Goal: Transaction & Acquisition: Purchase product/service

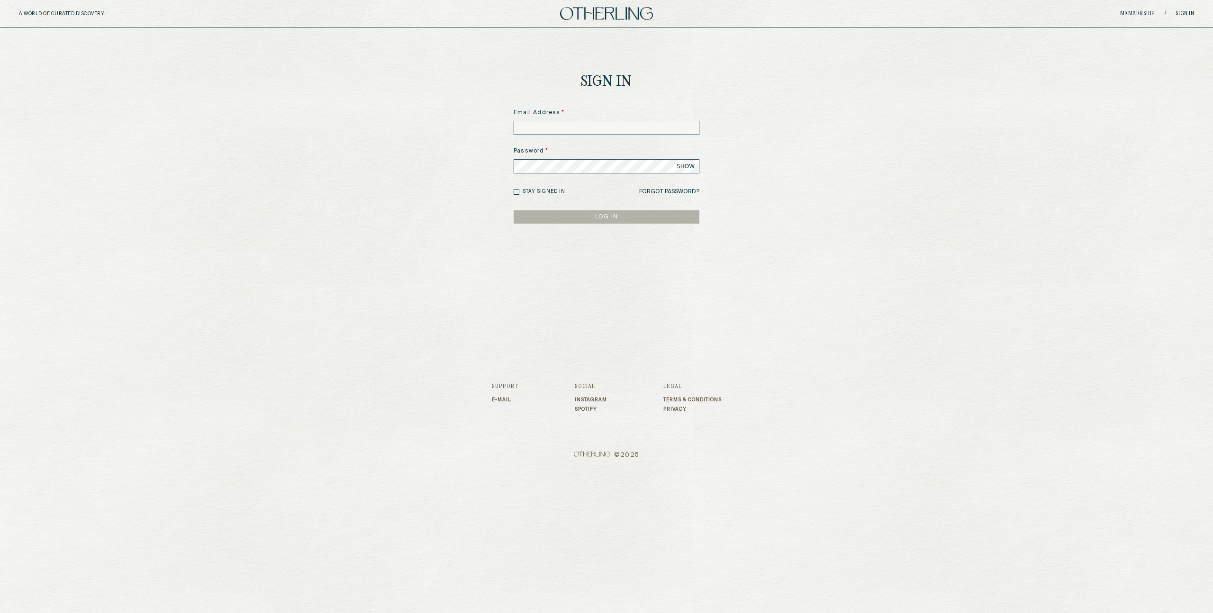
type input "**********"
click at [415, 215] on main "**********" at bounding box center [606, 182] width 1213 height 310
click at [608, 217] on button "LOG IN" at bounding box center [607, 216] width 186 height 13
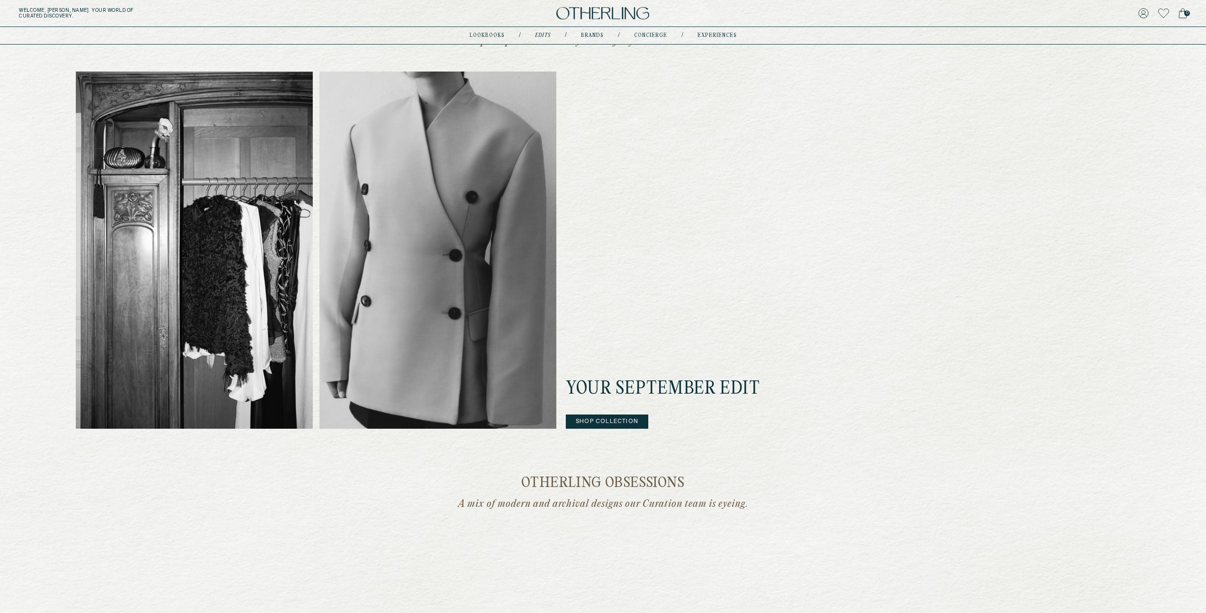
scroll to position [249, 0]
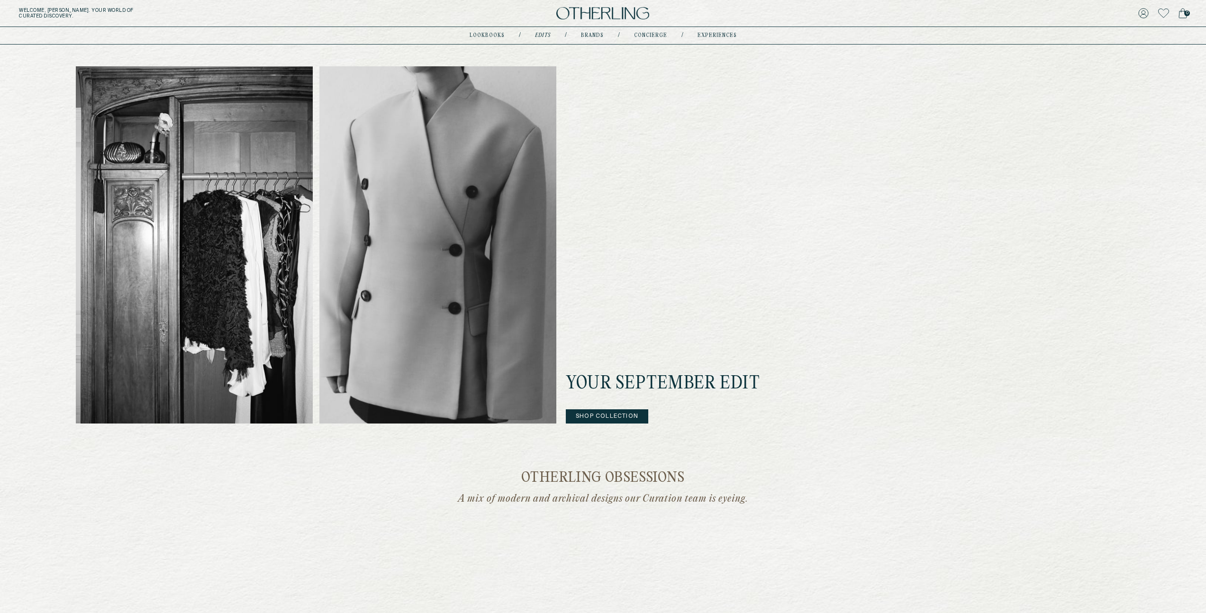
click at [611, 415] on button "Shop Collection" at bounding box center [607, 416] width 82 height 14
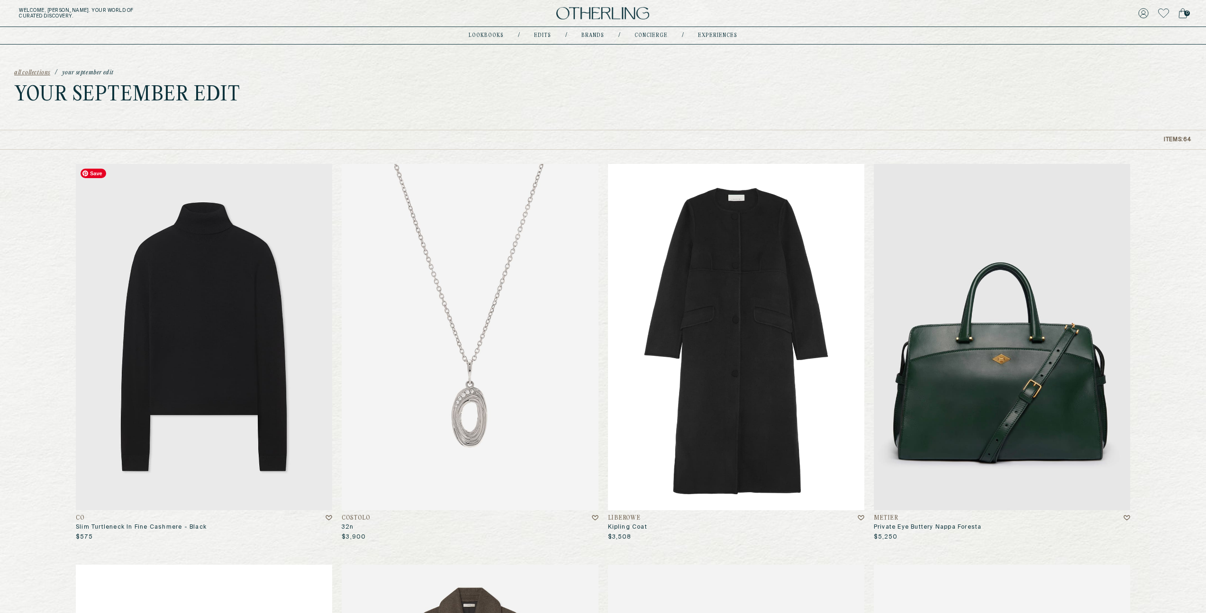
click at [202, 363] on img at bounding box center [204, 337] width 256 height 346
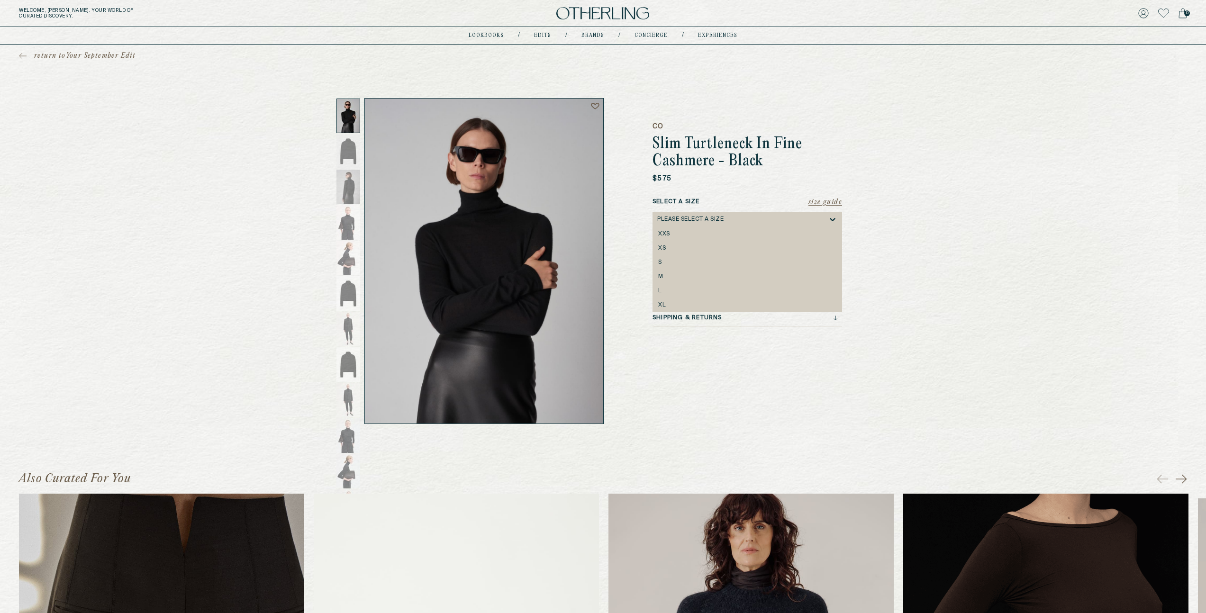
click at [832, 218] on icon at bounding box center [832, 219] width 9 height 9
click at [678, 261] on div "S" at bounding box center [747, 262] width 178 height 7
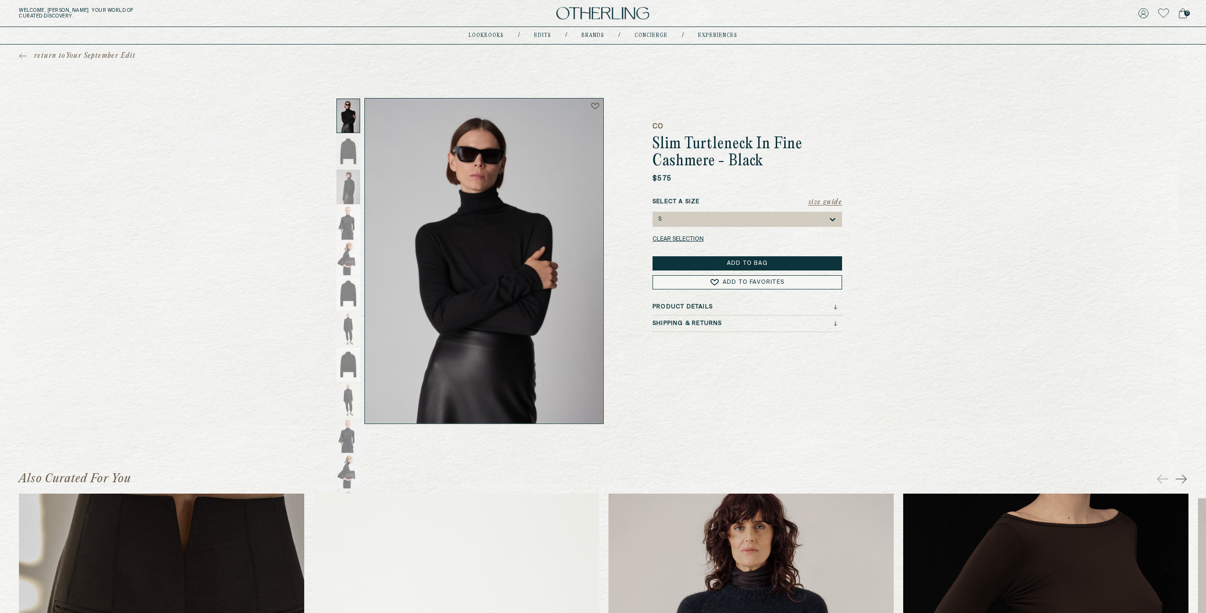
click at [725, 262] on button "Add to Bag" at bounding box center [746, 263] width 189 height 14
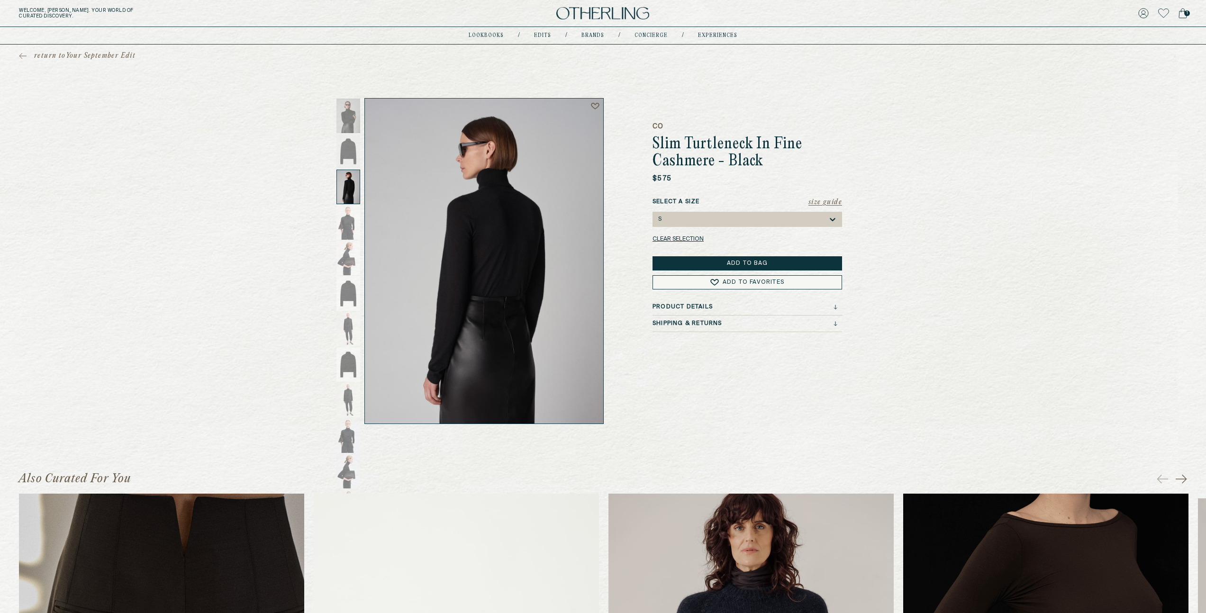
click at [20, 53] on icon at bounding box center [23, 56] width 8 height 7
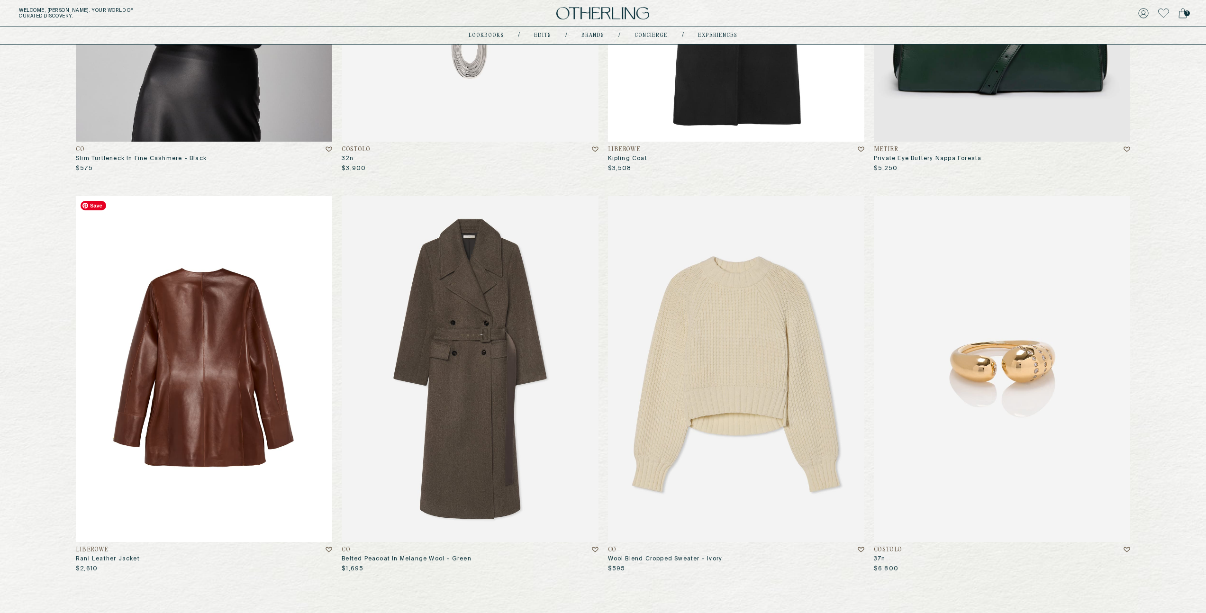
scroll to position [369, 0]
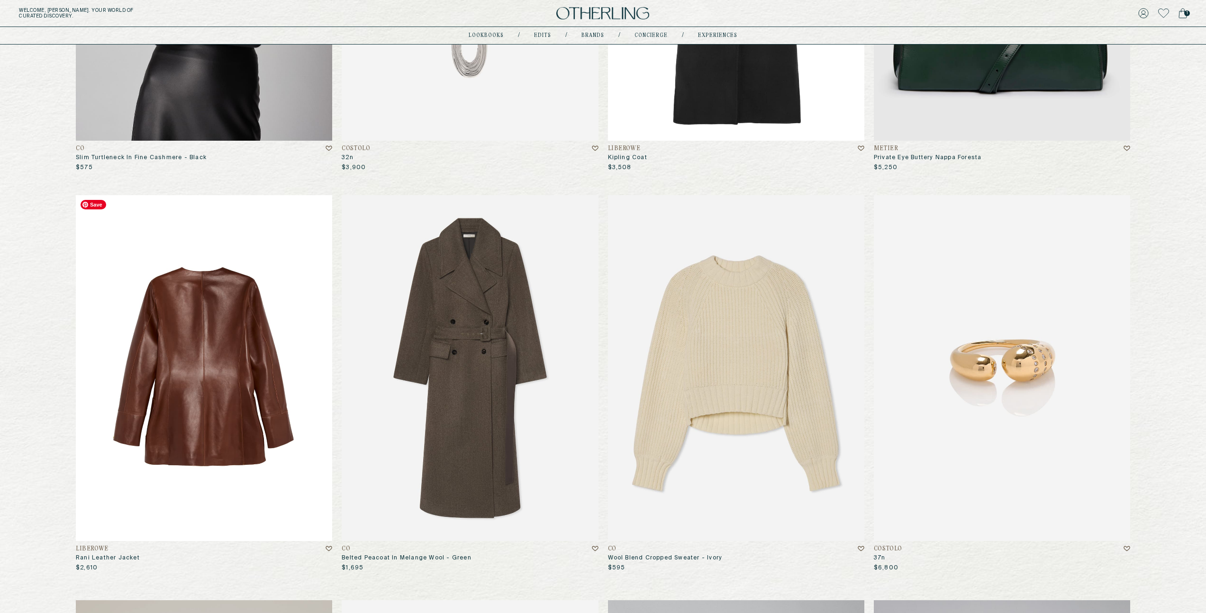
click at [210, 442] on img at bounding box center [204, 368] width 256 height 346
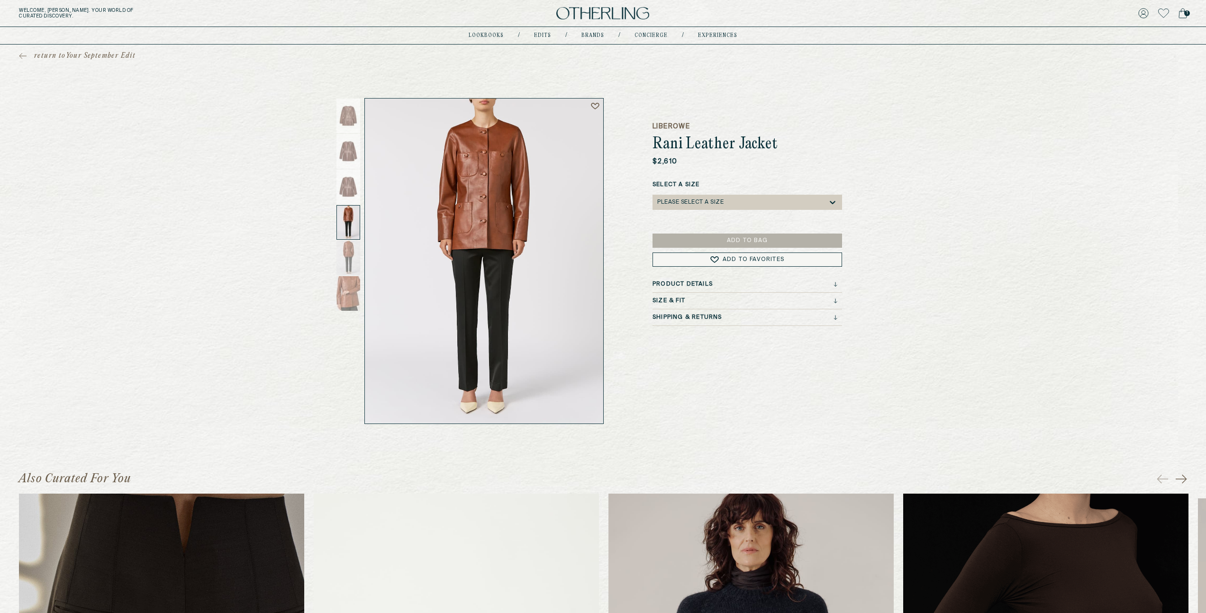
click at [21, 53] on icon at bounding box center [23, 56] width 8 height 7
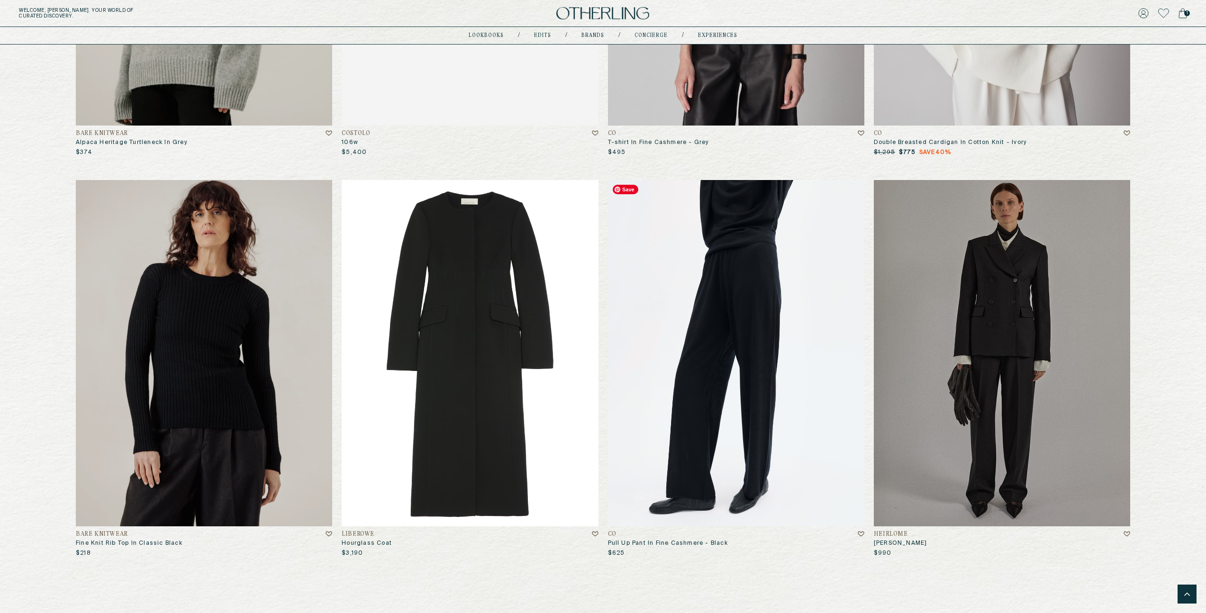
scroll to position [1187, 0]
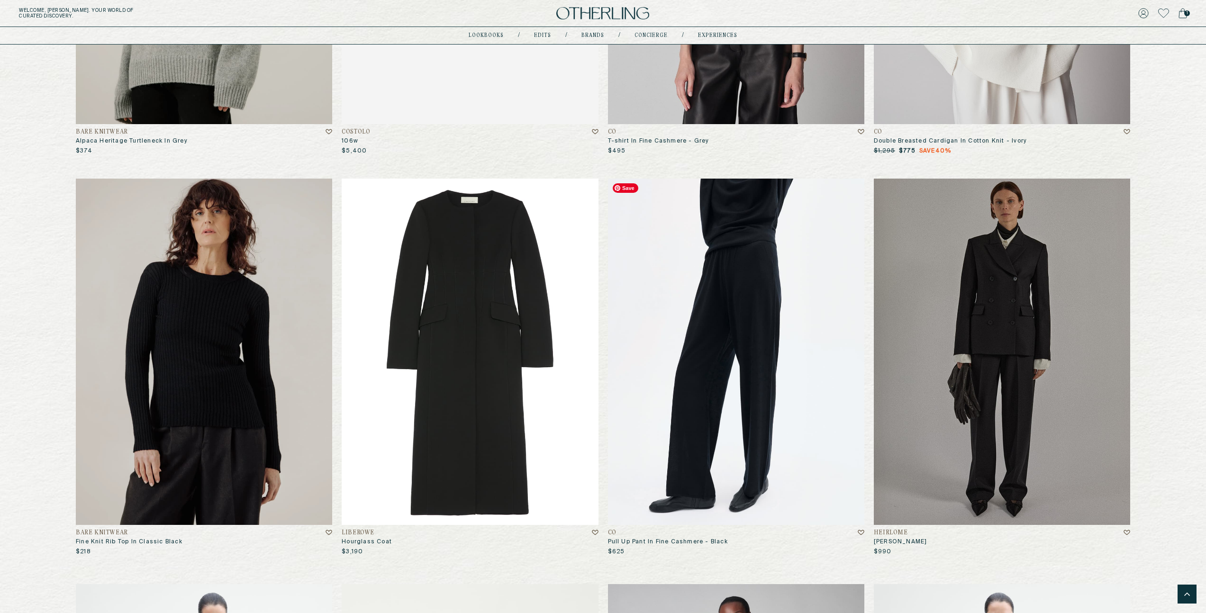
click at [747, 363] on img at bounding box center [736, 352] width 256 height 346
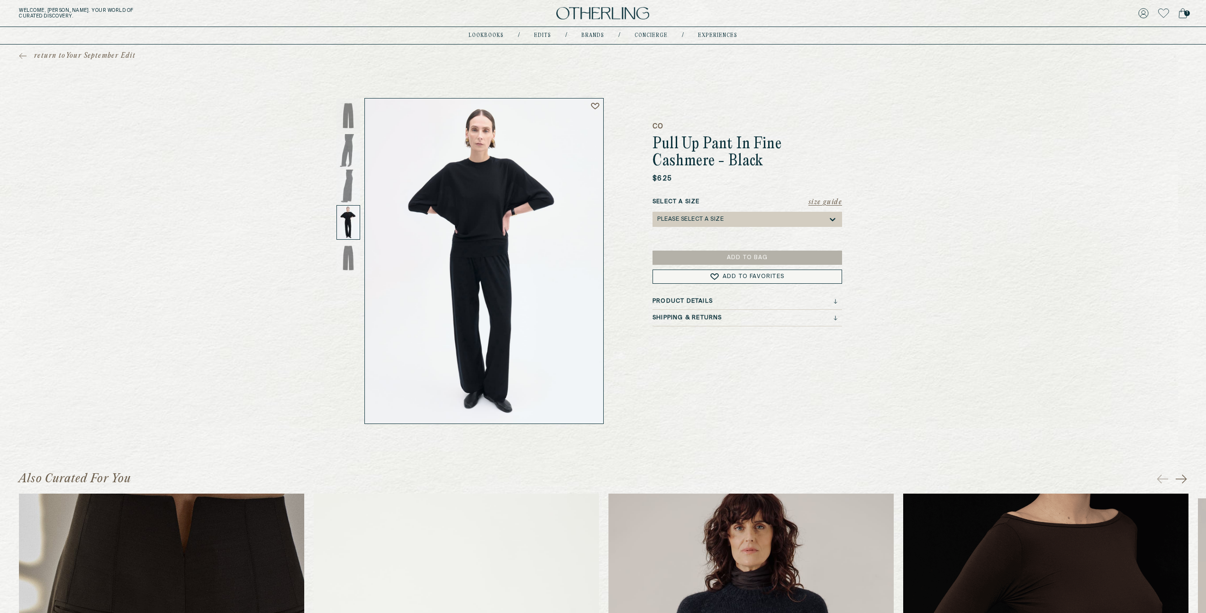
click at [81, 53] on span "return to Your September Edit" at bounding box center [84, 55] width 101 height 9
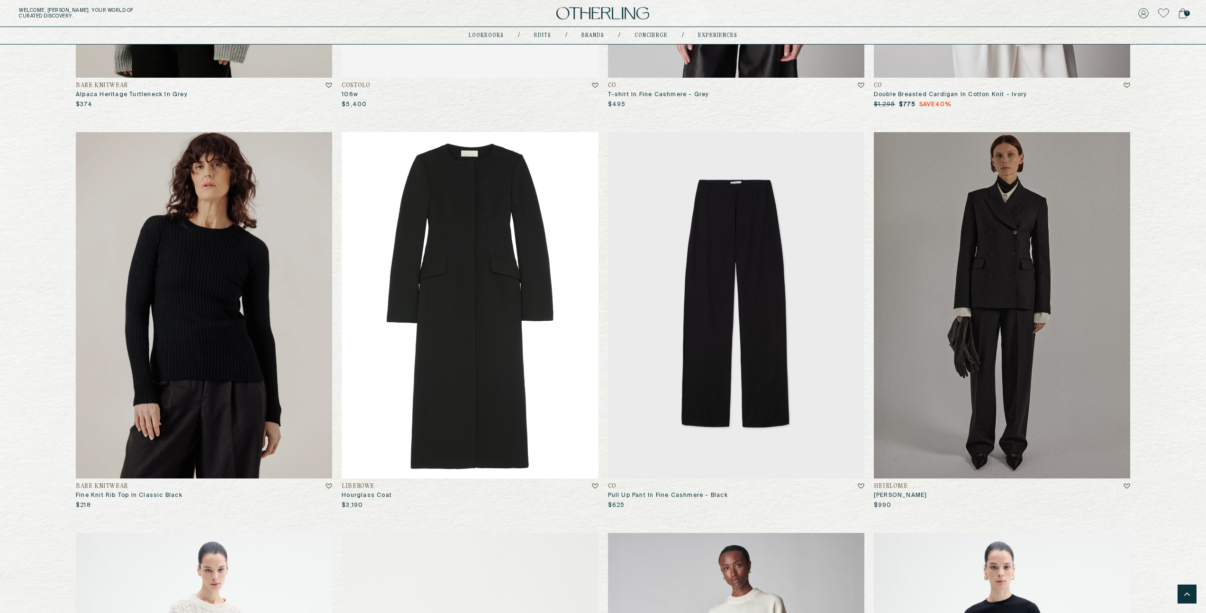
scroll to position [1234, 0]
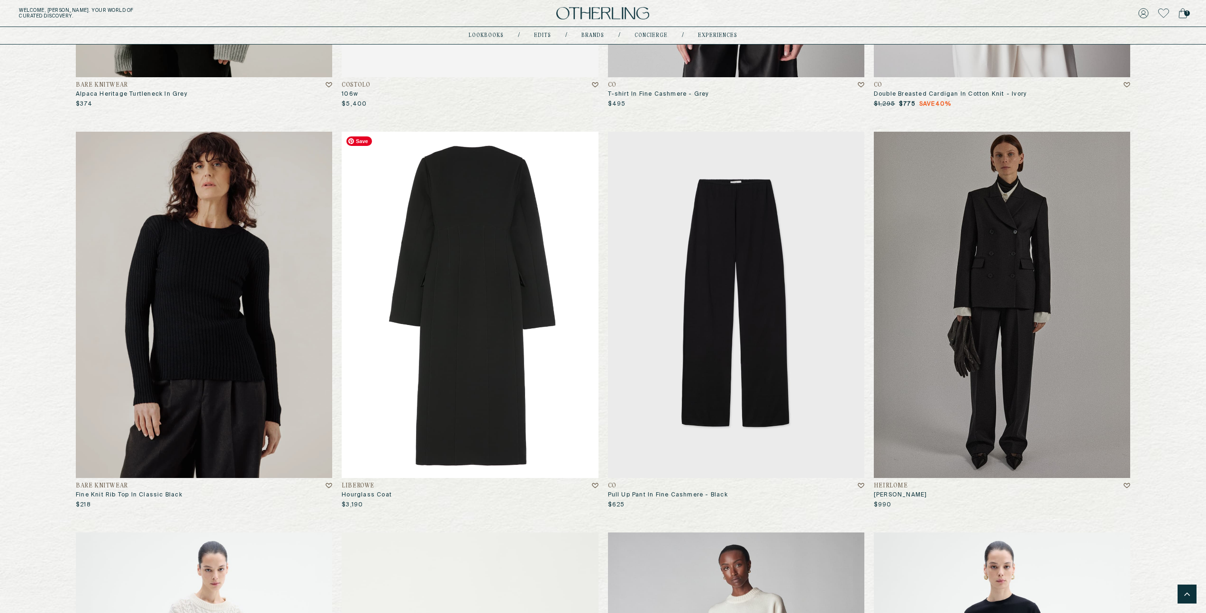
click at [443, 377] on img at bounding box center [470, 305] width 256 height 346
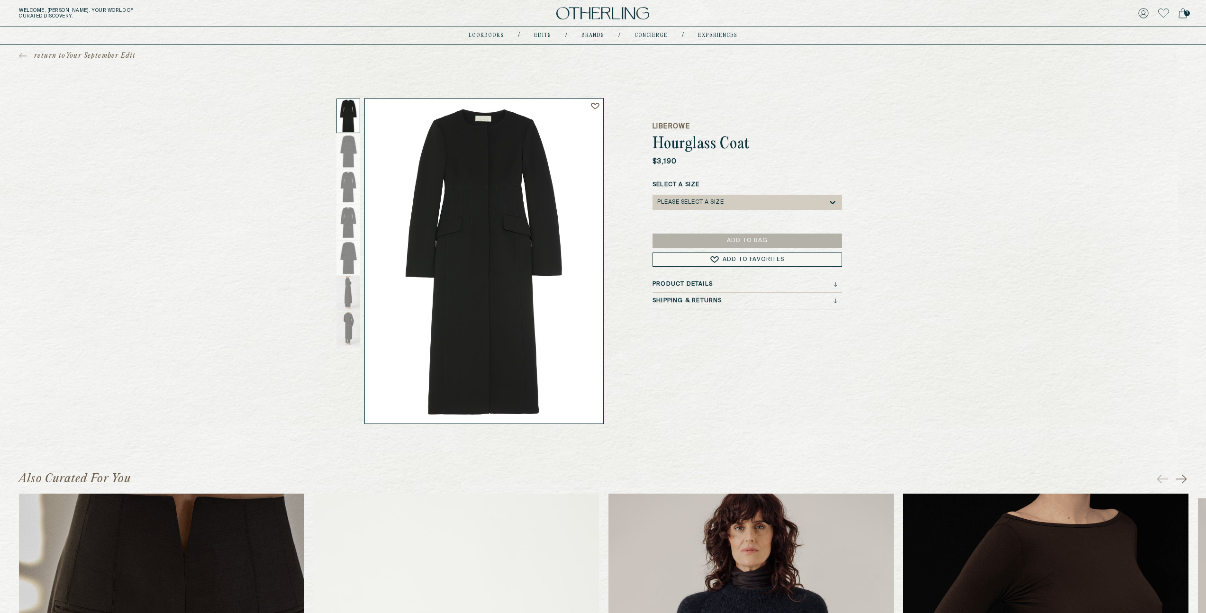
click at [79, 54] on span "return to Your September Edit" at bounding box center [84, 55] width 101 height 9
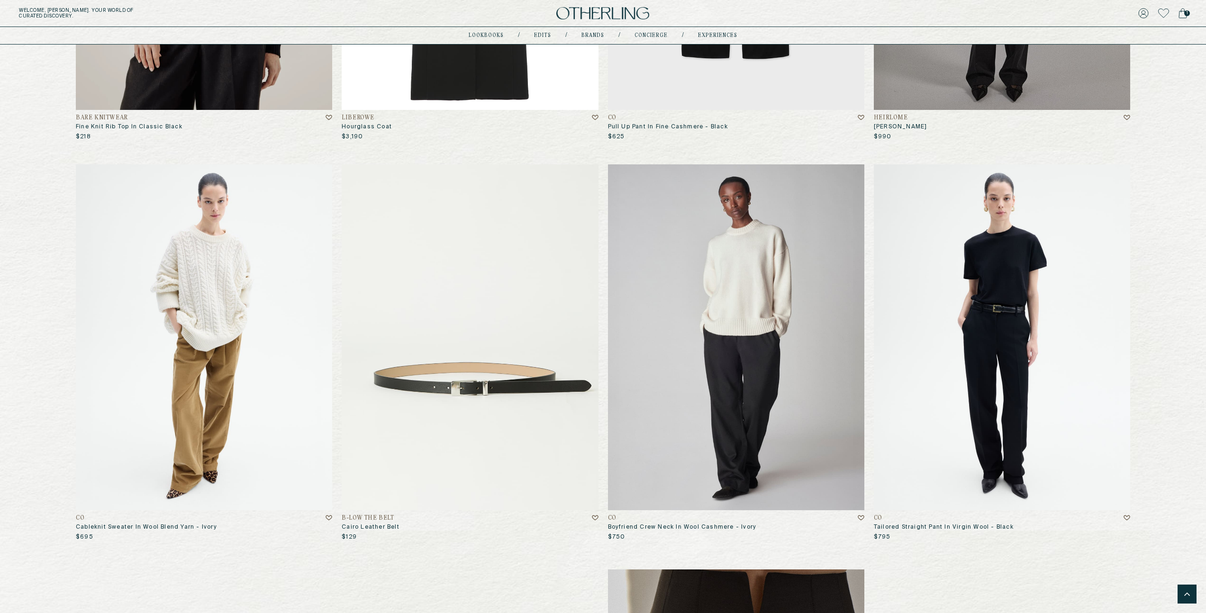
scroll to position [1605, 0]
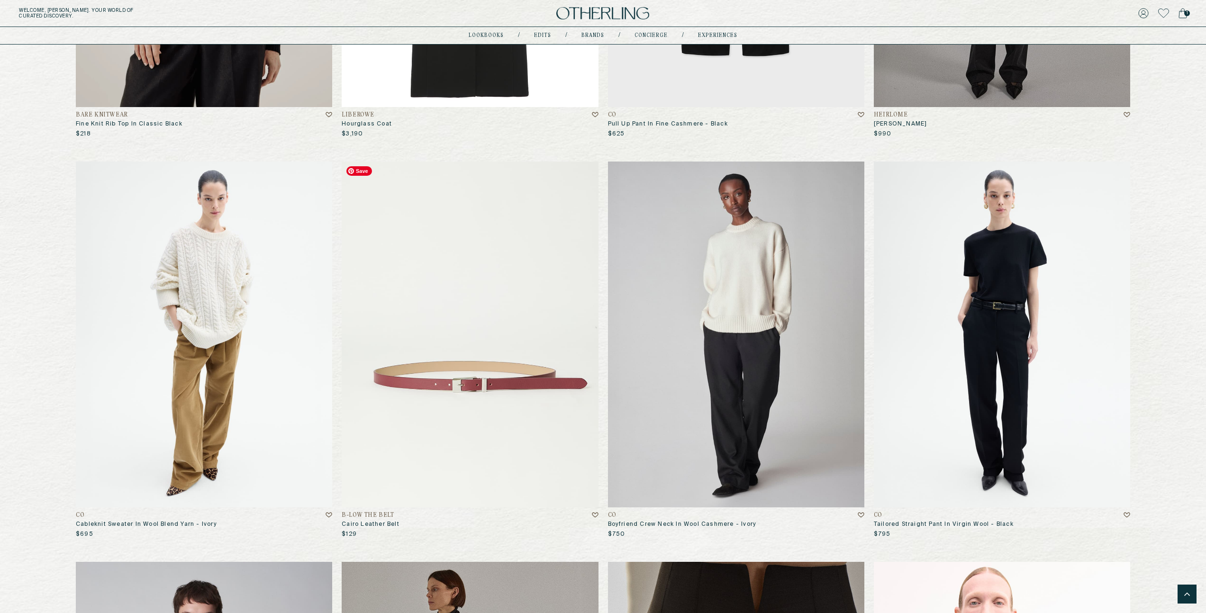
click at [492, 407] on img at bounding box center [470, 335] width 256 height 346
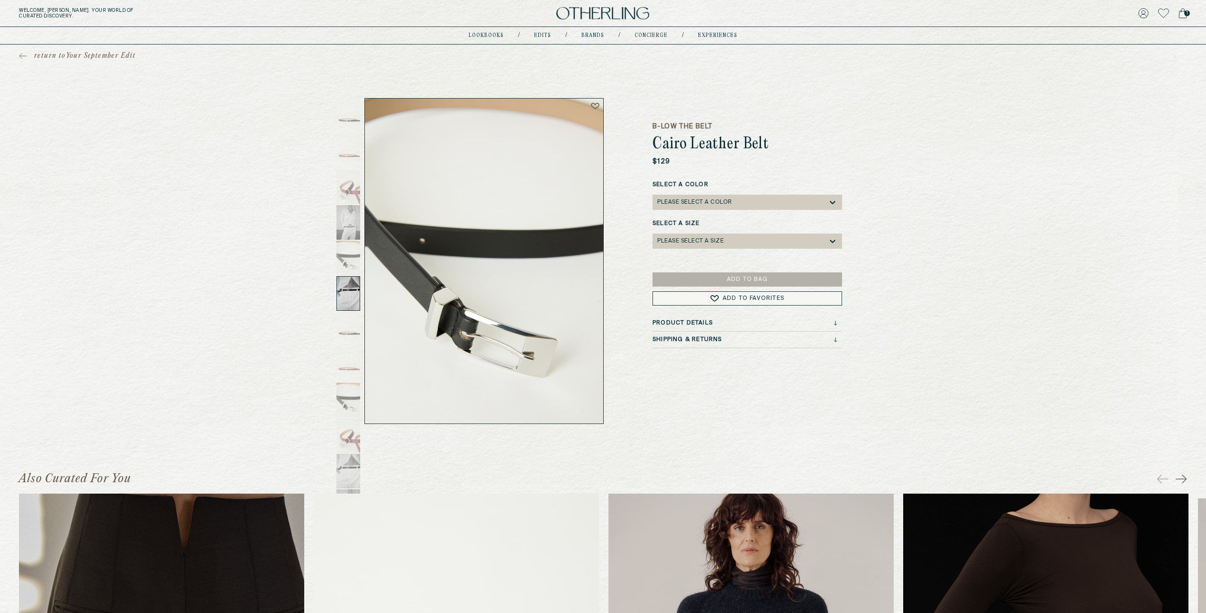
click at [346, 288] on div at bounding box center [348, 293] width 24 height 35
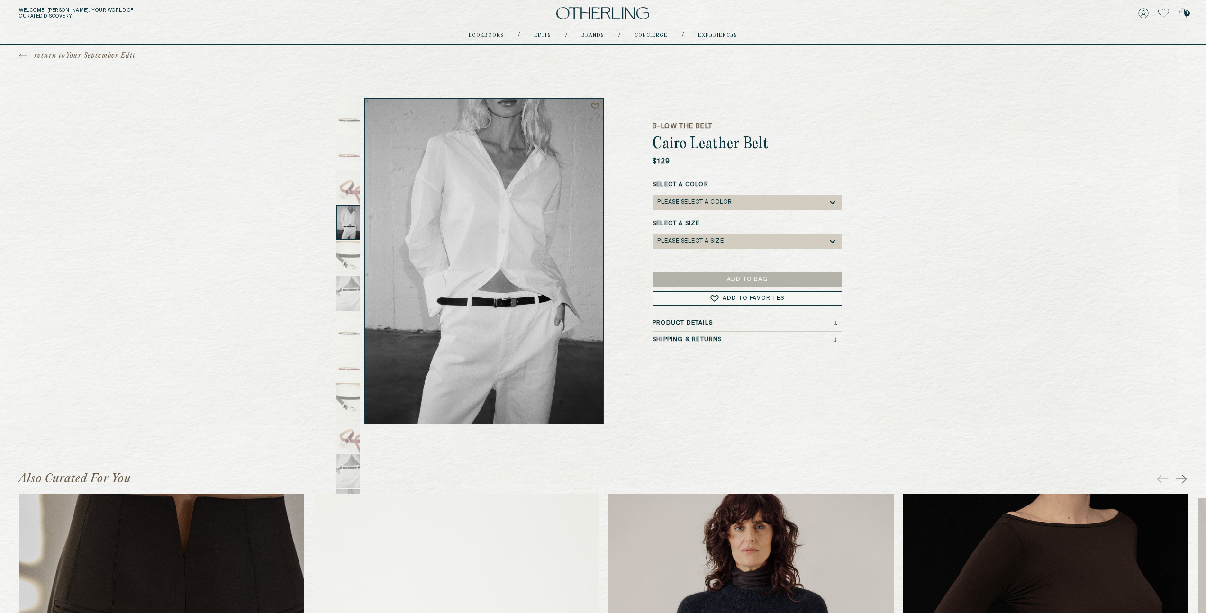
click at [347, 224] on div at bounding box center [348, 222] width 24 height 35
click at [831, 199] on icon at bounding box center [832, 202] width 9 height 9
click at [684, 228] on div "Black Silver" at bounding box center [747, 231] width 178 height 7
click at [830, 240] on icon at bounding box center [832, 240] width 9 height 9
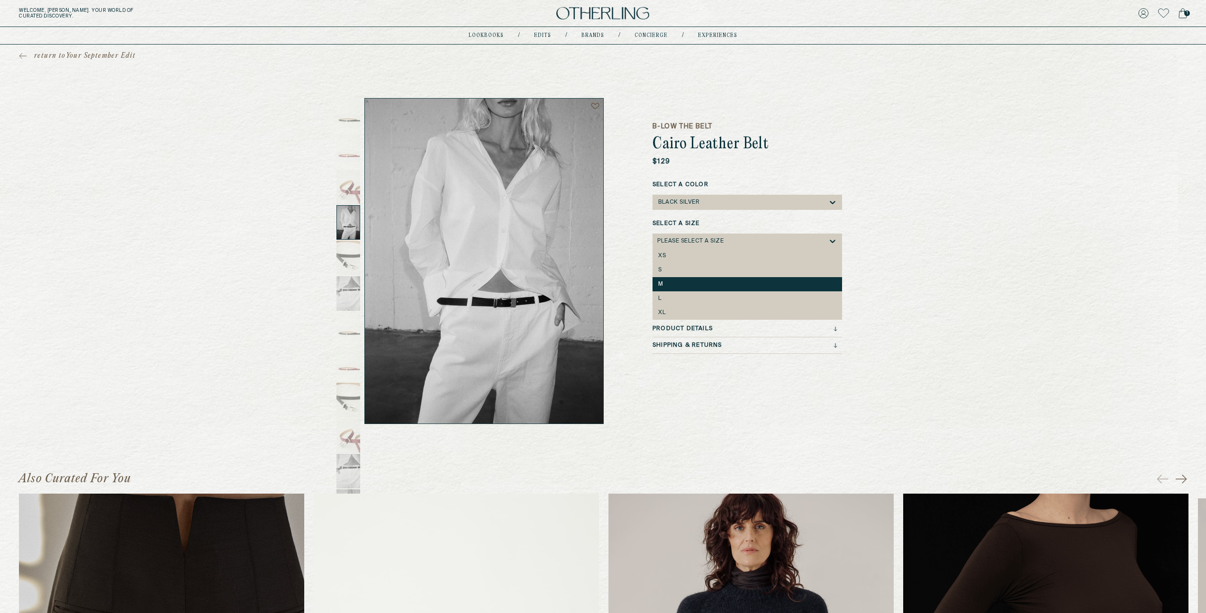
click at [747, 282] on div "M" at bounding box center [747, 284] width 178 height 7
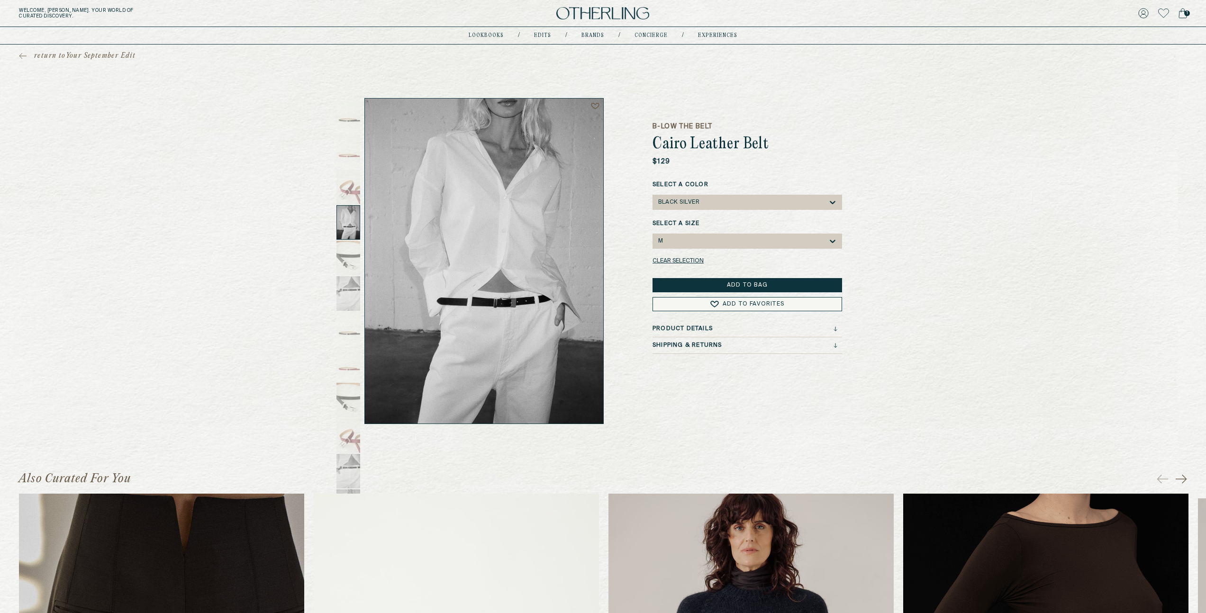
click at [772, 282] on button "Add to Bag" at bounding box center [746, 285] width 189 height 14
click at [61, 54] on span "return to Your September Edit" at bounding box center [84, 55] width 101 height 9
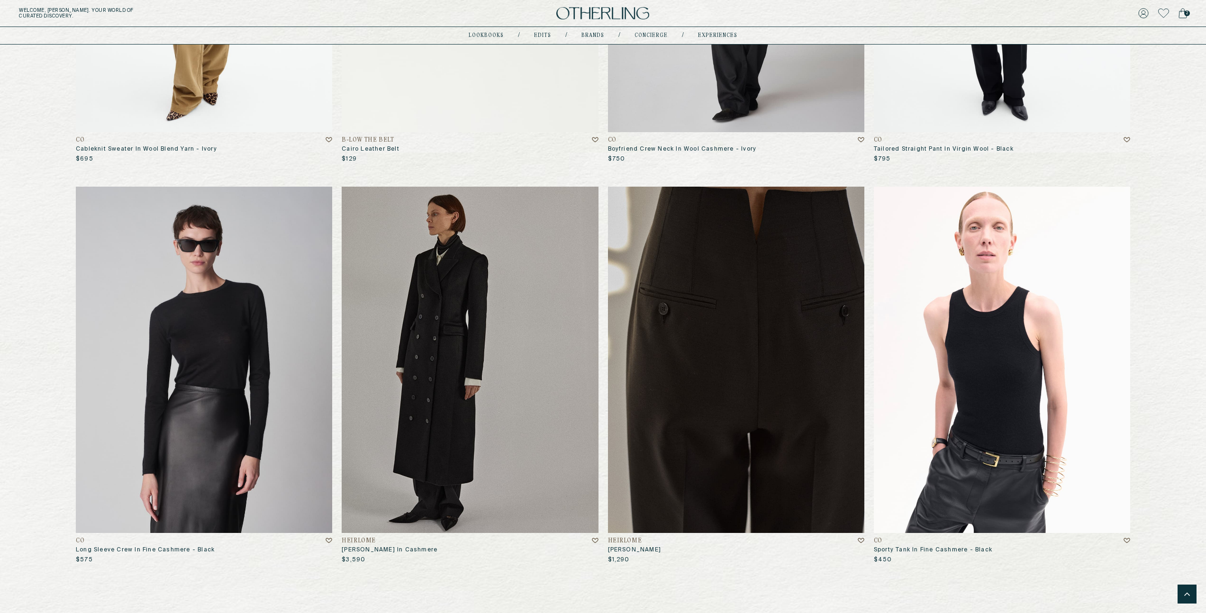
scroll to position [2041, 0]
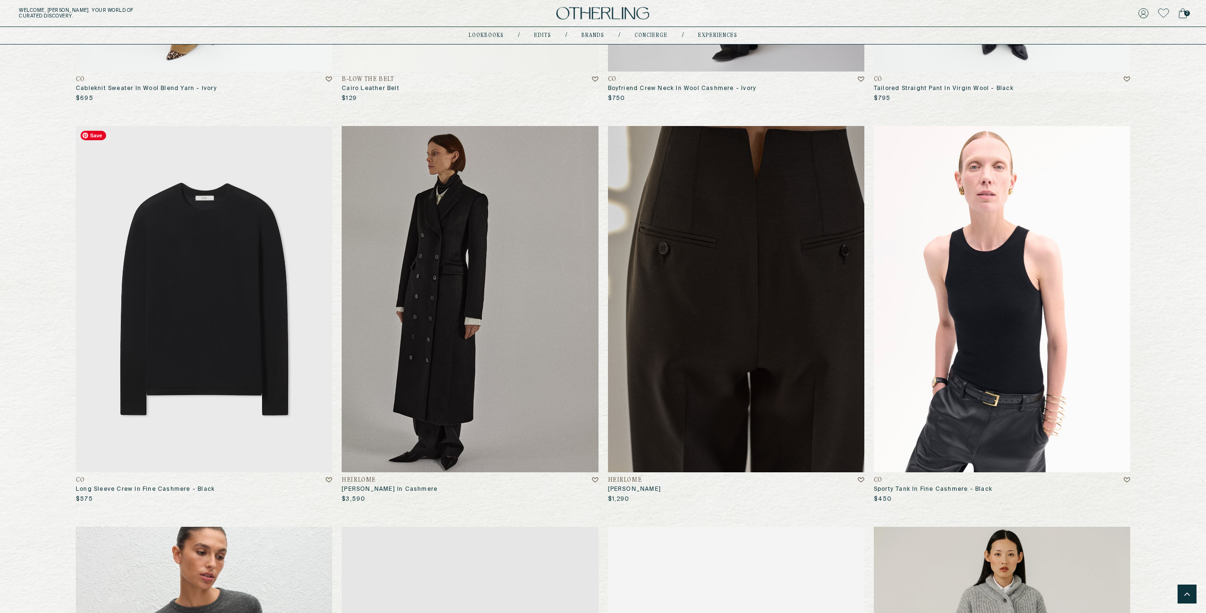
click at [234, 345] on img at bounding box center [204, 299] width 256 height 346
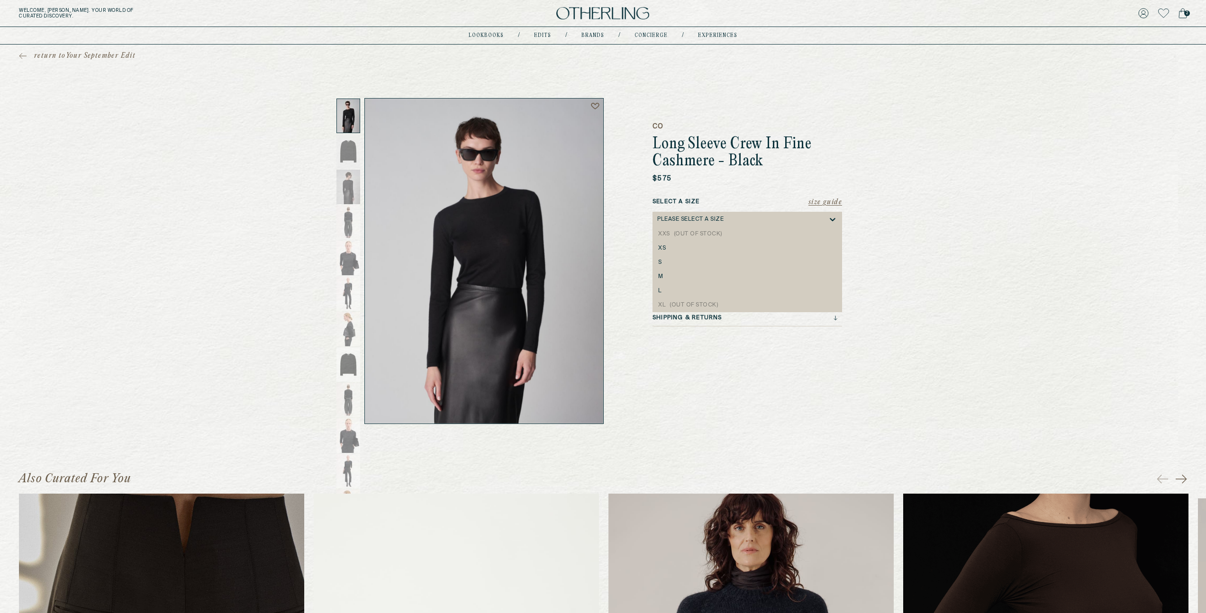
click at [693, 218] on div "Please select a Size" at bounding box center [690, 219] width 66 height 7
click at [667, 258] on div "S" at bounding box center [746, 262] width 189 height 14
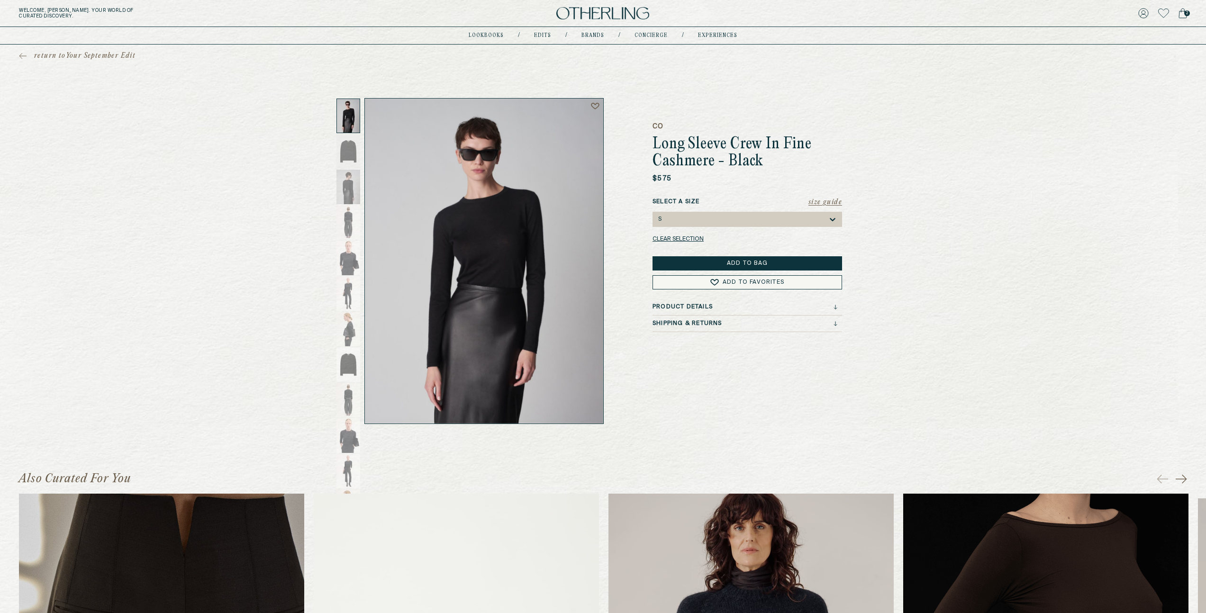
click at [755, 261] on button "Add to Bag" at bounding box center [746, 263] width 189 height 14
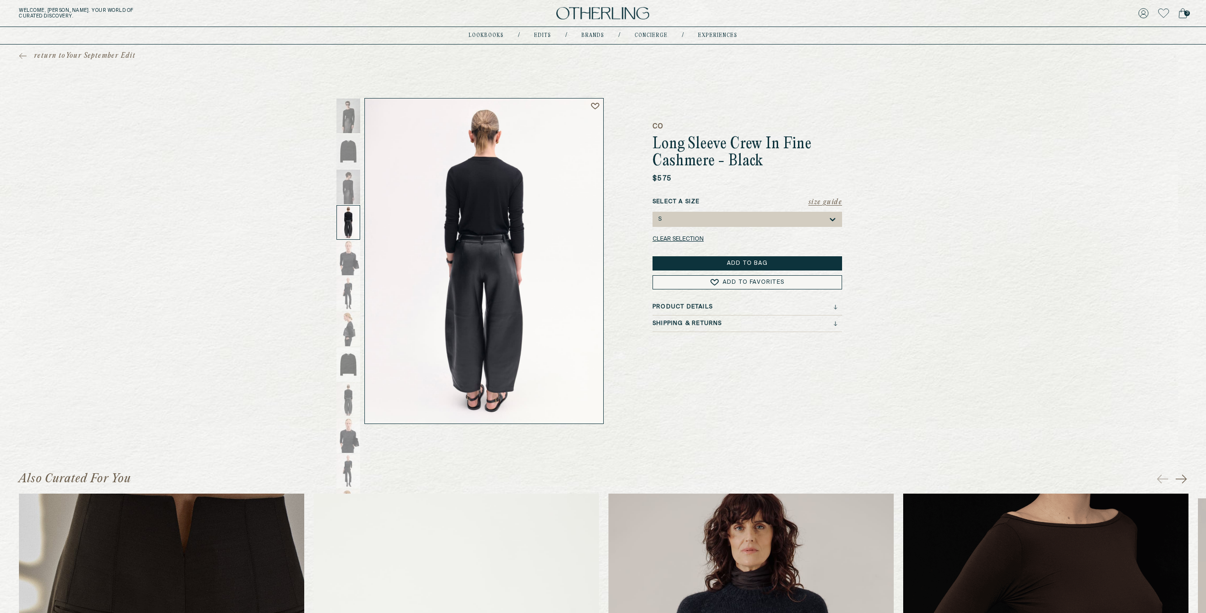
click at [43, 54] on span "return to Your September Edit" at bounding box center [84, 55] width 101 height 9
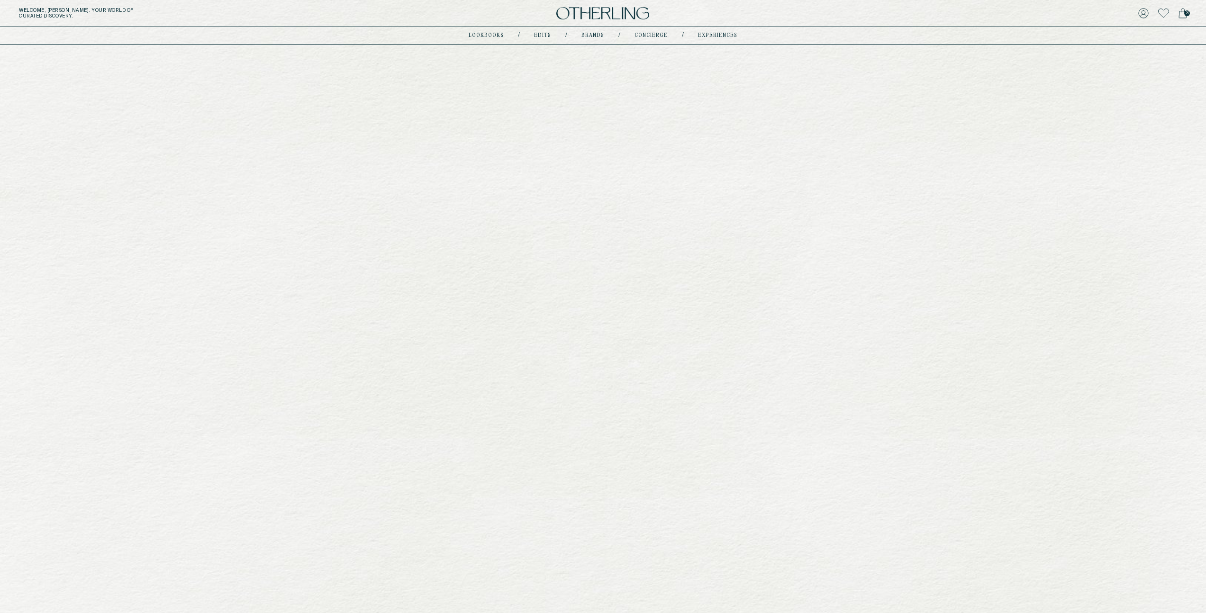
scroll to position [2041, 0]
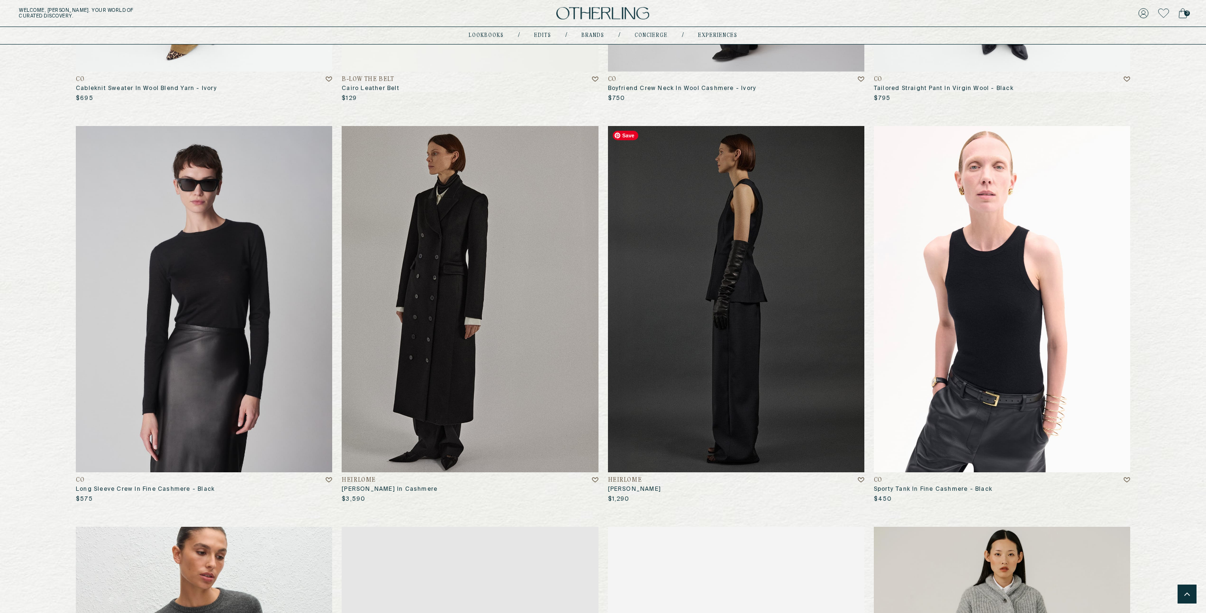
click at [750, 386] on img at bounding box center [736, 299] width 256 height 346
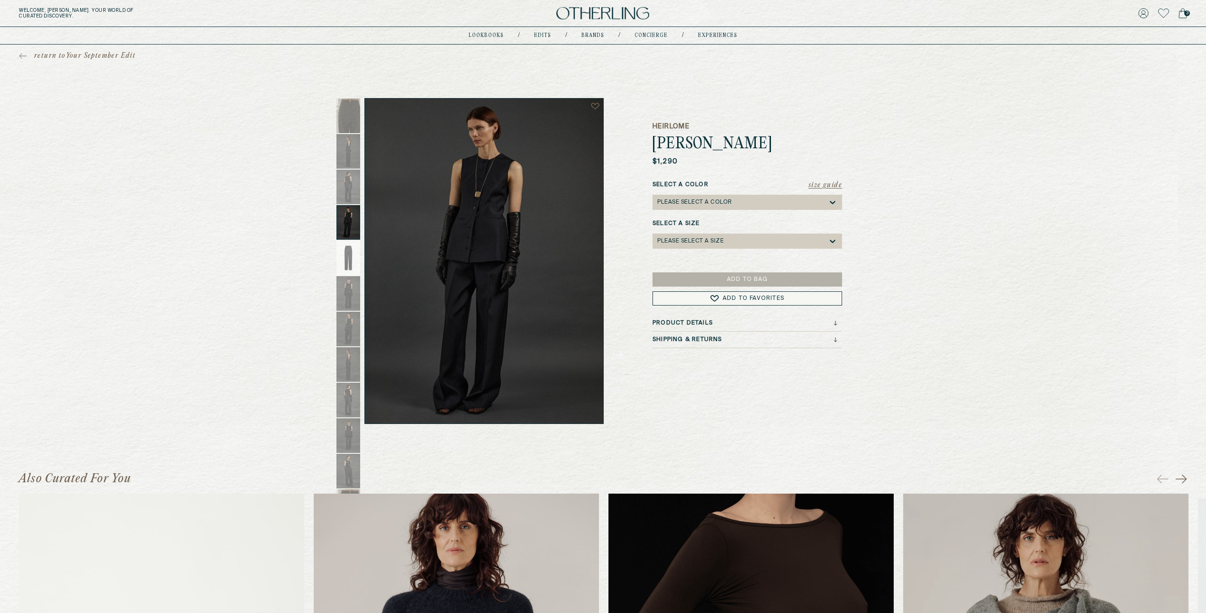
click at [79, 55] on span "return to Your September Edit" at bounding box center [84, 55] width 101 height 9
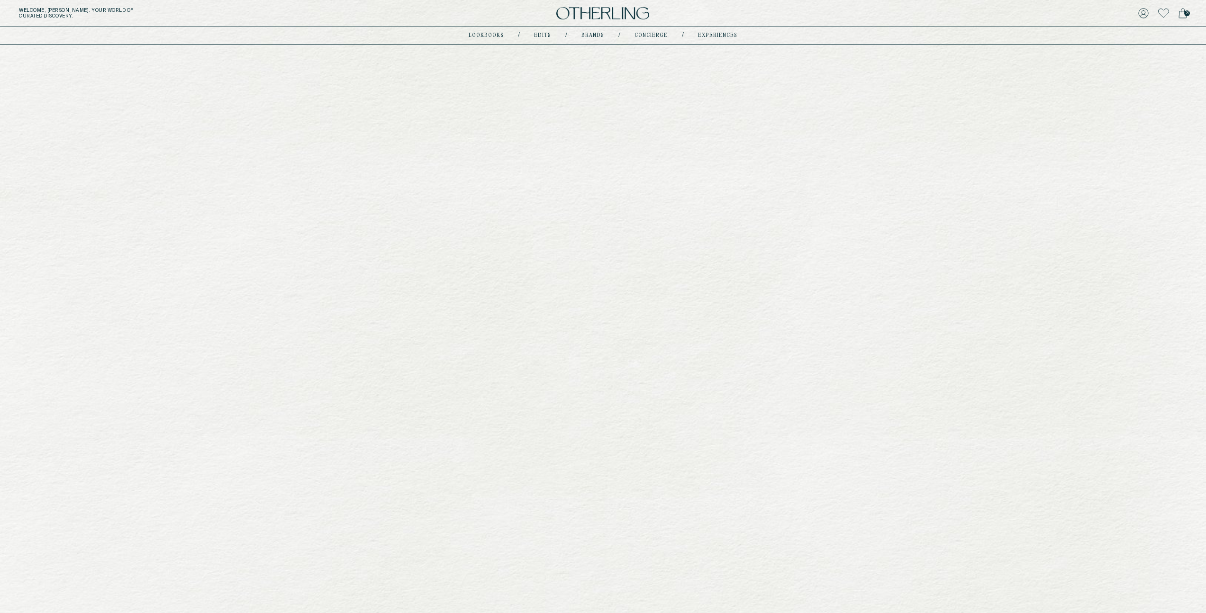
scroll to position [2041, 0]
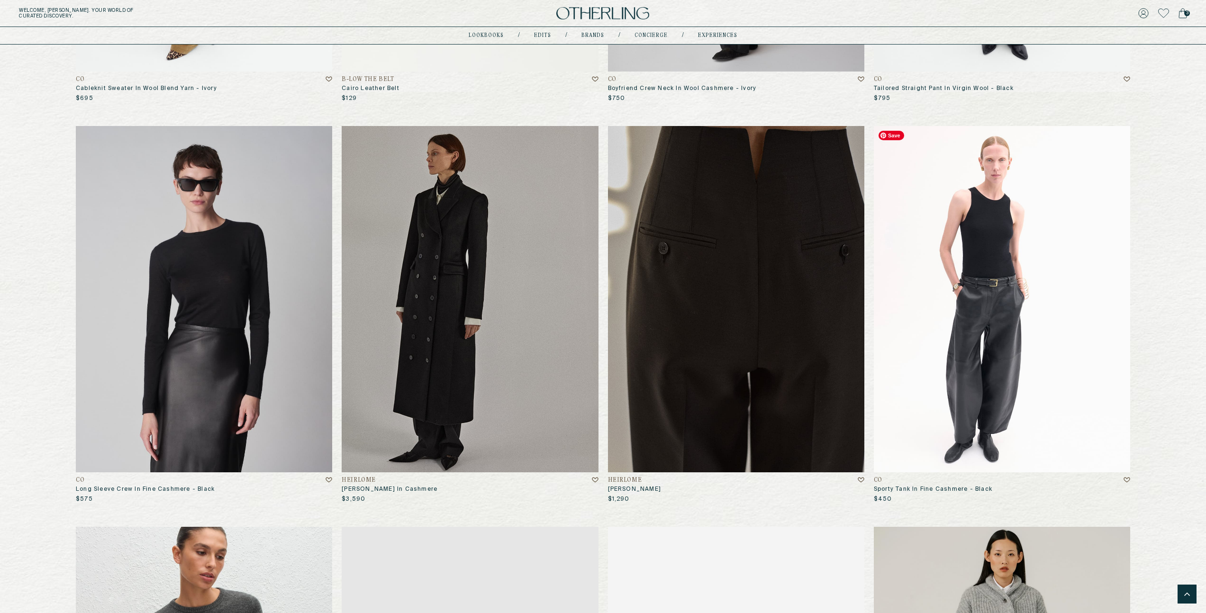
click at [1000, 310] on img at bounding box center [1002, 299] width 256 height 346
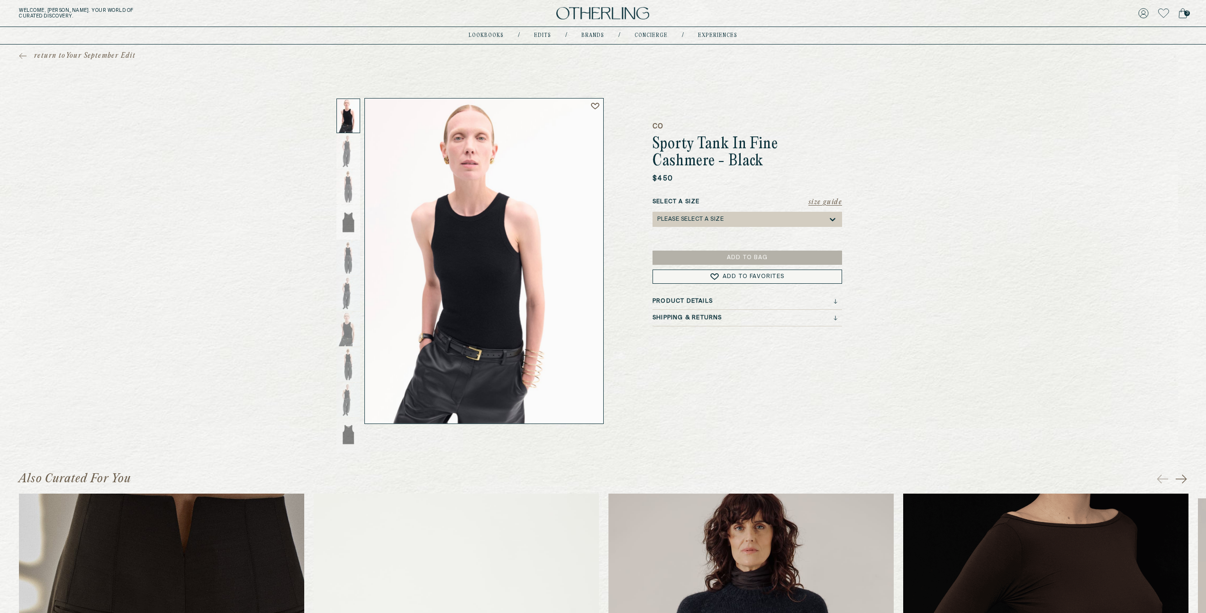
click at [831, 216] on icon at bounding box center [832, 219] width 9 height 9
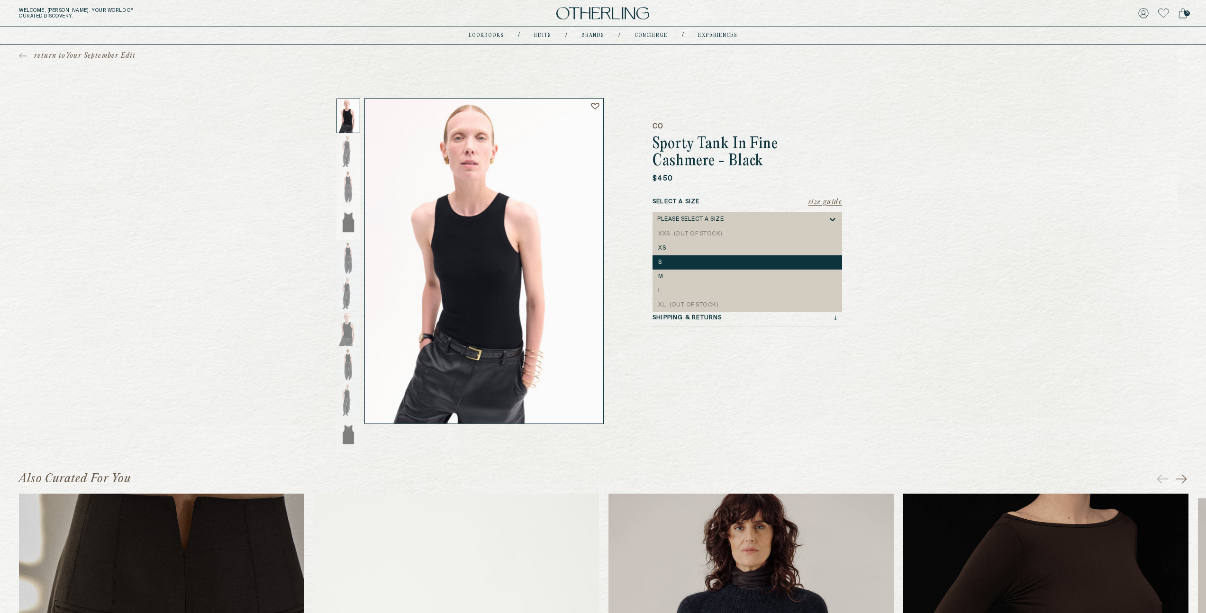
click at [749, 257] on div "S" at bounding box center [746, 262] width 189 height 14
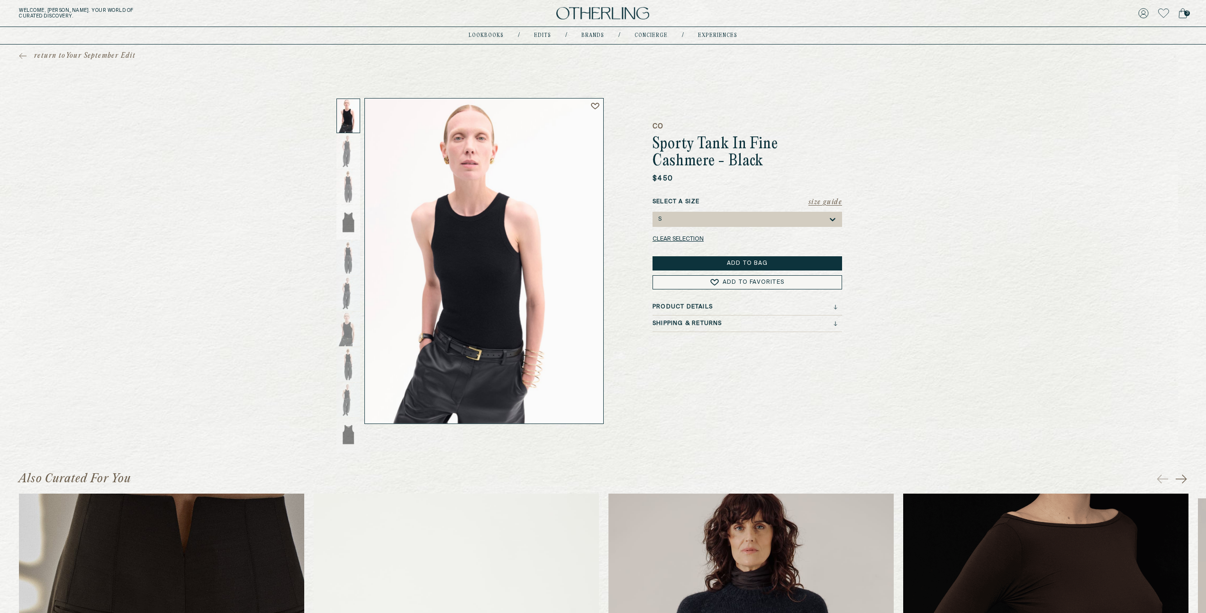
click at [764, 261] on button "Add to Bag" at bounding box center [746, 263] width 189 height 14
click at [88, 53] on span "return to Your September Edit" at bounding box center [84, 55] width 101 height 9
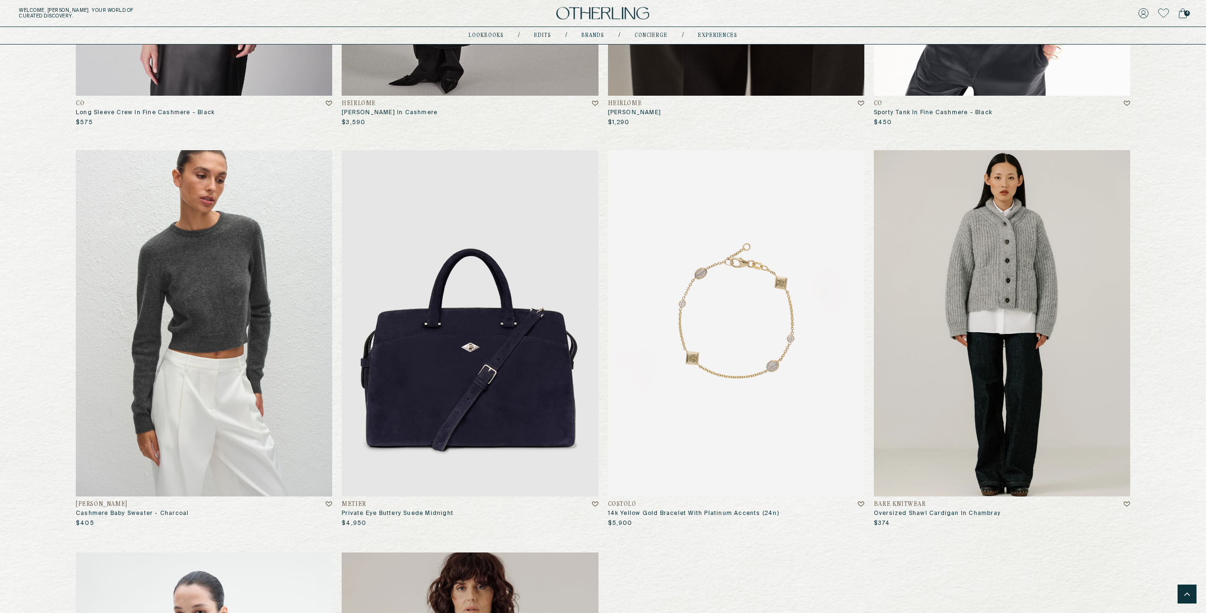
scroll to position [2418, 0]
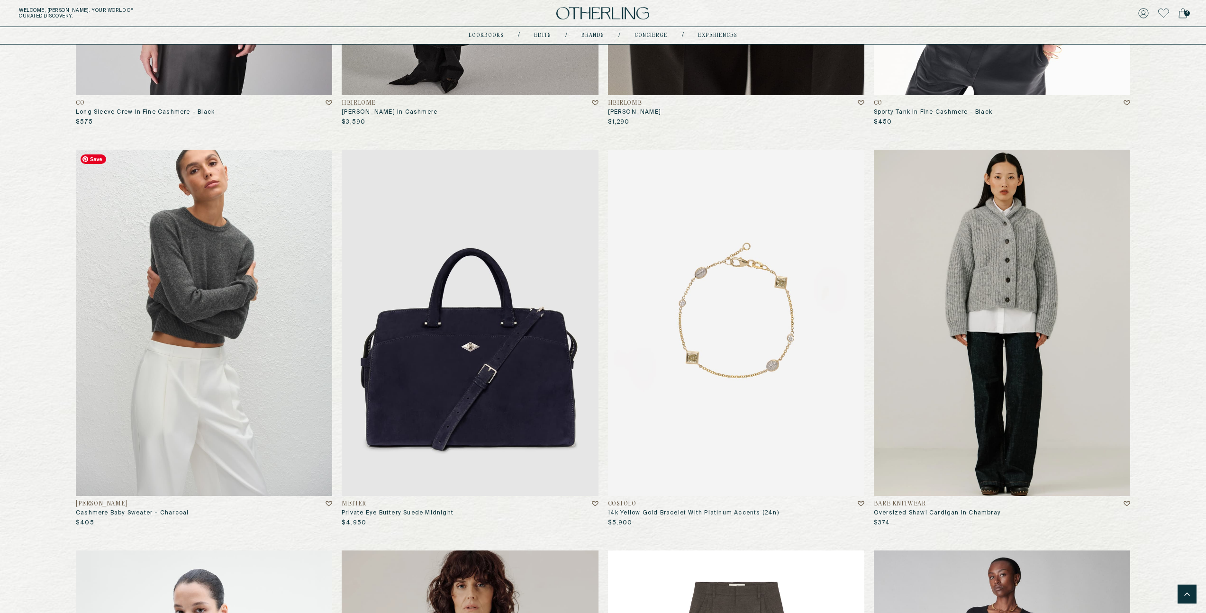
click at [229, 313] on img at bounding box center [204, 323] width 256 height 346
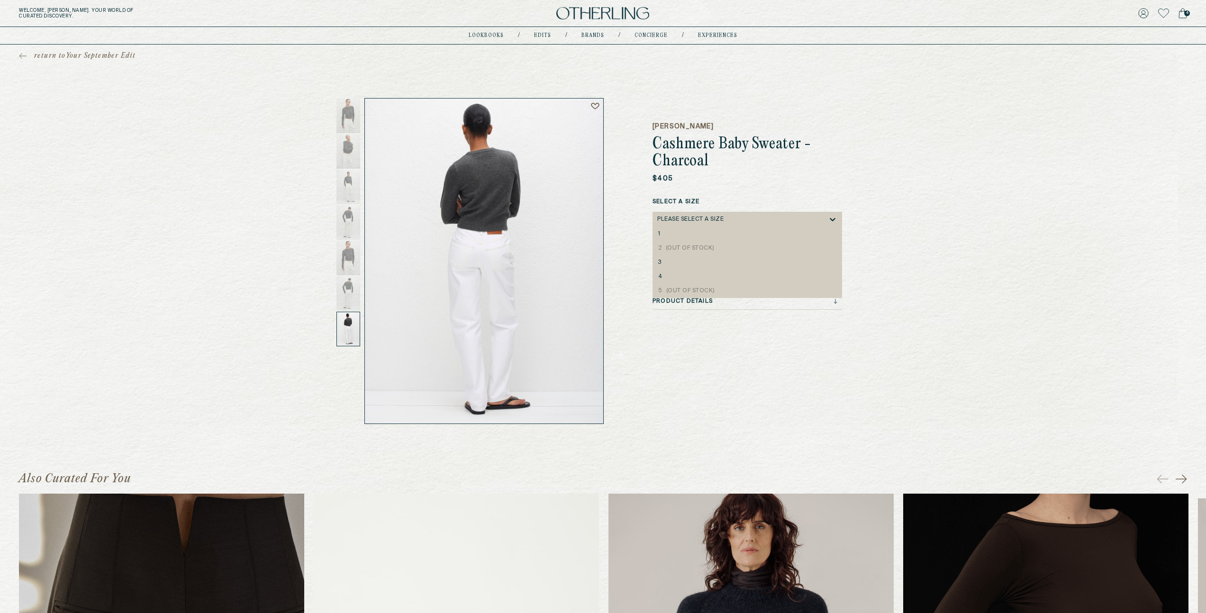
click at [832, 218] on icon at bounding box center [832, 219] width 9 height 9
click at [686, 261] on div "3" at bounding box center [747, 262] width 178 height 7
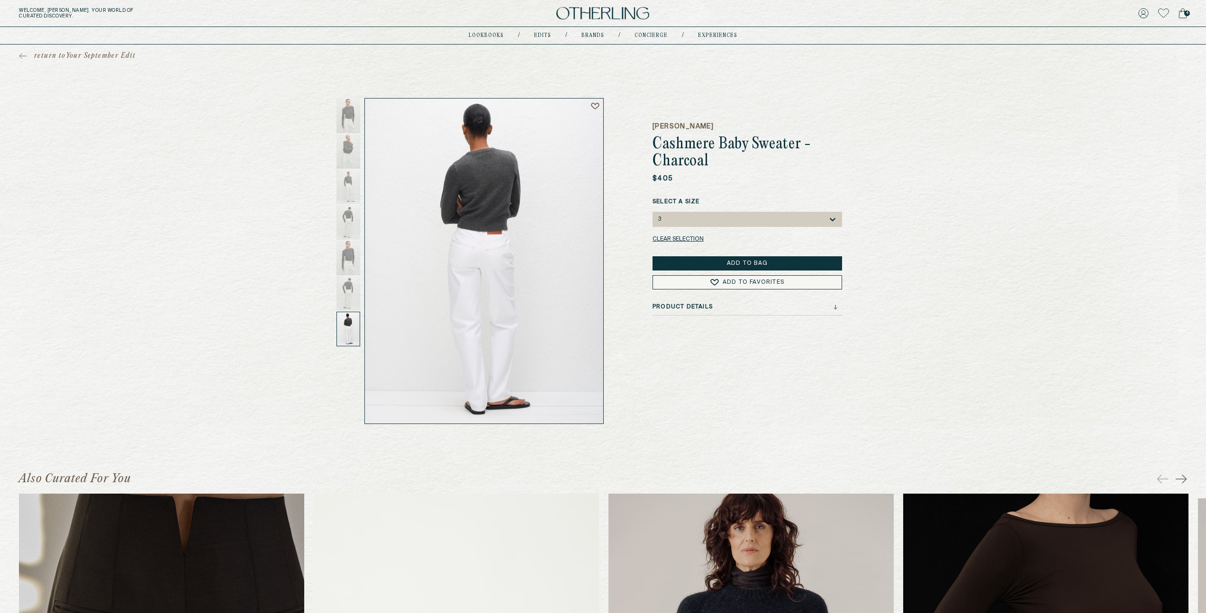
click at [752, 260] on button "Add to Bag" at bounding box center [746, 263] width 189 height 14
click at [72, 54] on span "return to Your September Edit" at bounding box center [84, 55] width 101 height 9
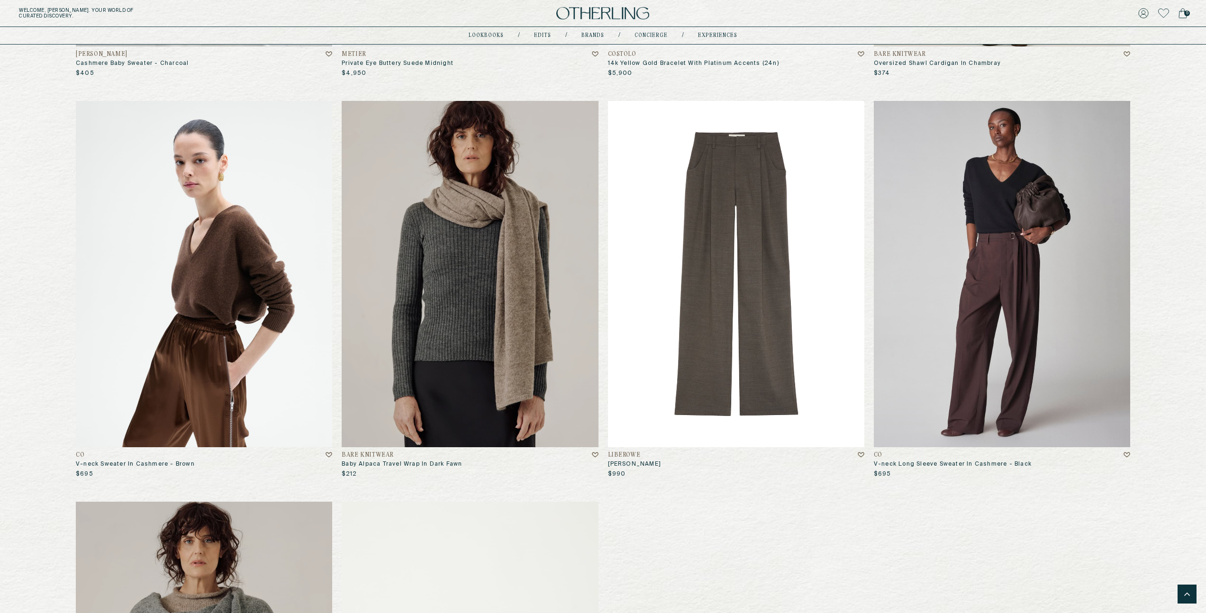
scroll to position [2872, 0]
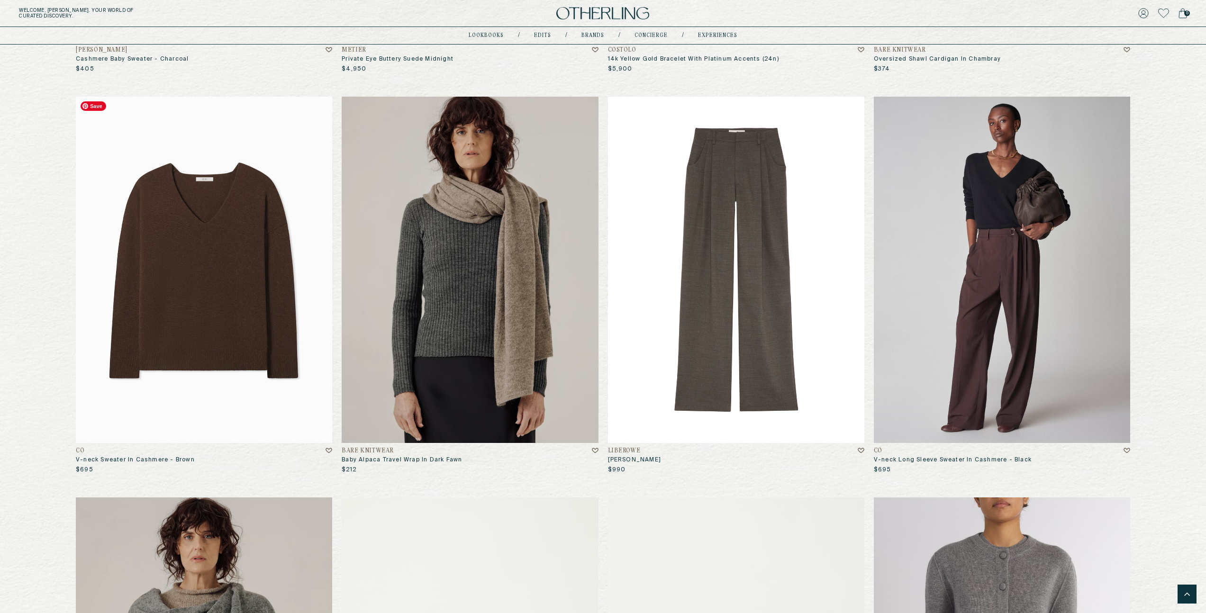
click at [196, 326] on img at bounding box center [204, 270] width 256 height 346
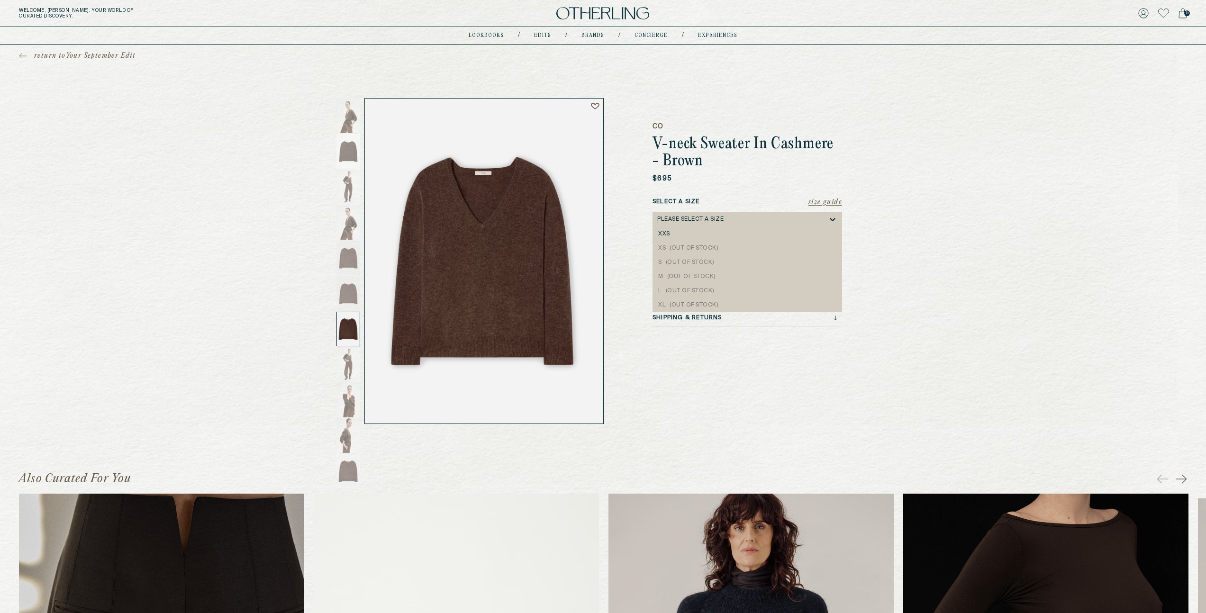
click at [688, 218] on div "Please select a Size" at bounding box center [690, 219] width 66 height 7
click at [631, 257] on div "CO V-neck Sweater In Cashmere - Brown $695 Size Guide Select a Size XS, 2 of 6.…" at bounding box center [603, 261] width 493 height 326
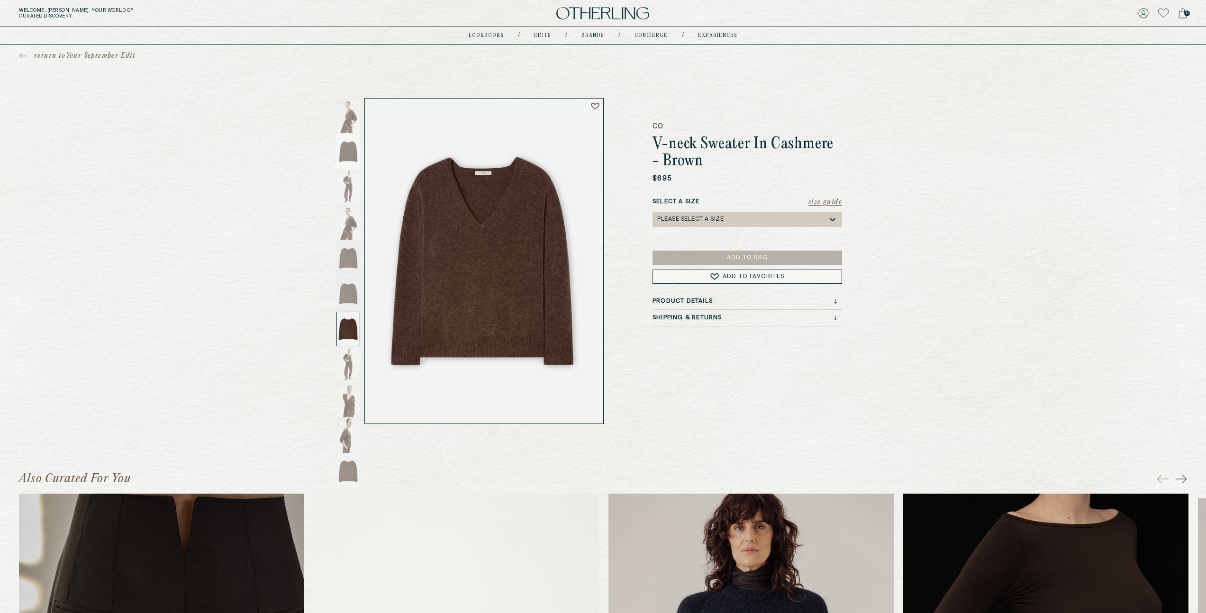
click at [63, 54] on span "return to Your September Edit" at bounding box center [84, 55] width 101 height 9
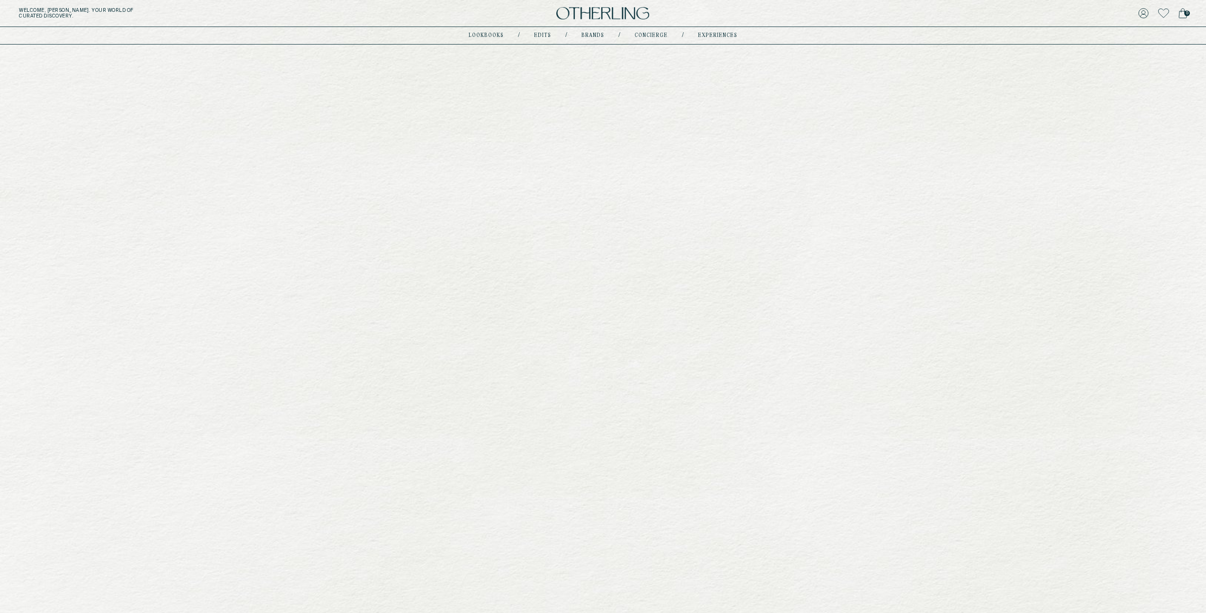
scroll to position [2872, 0]
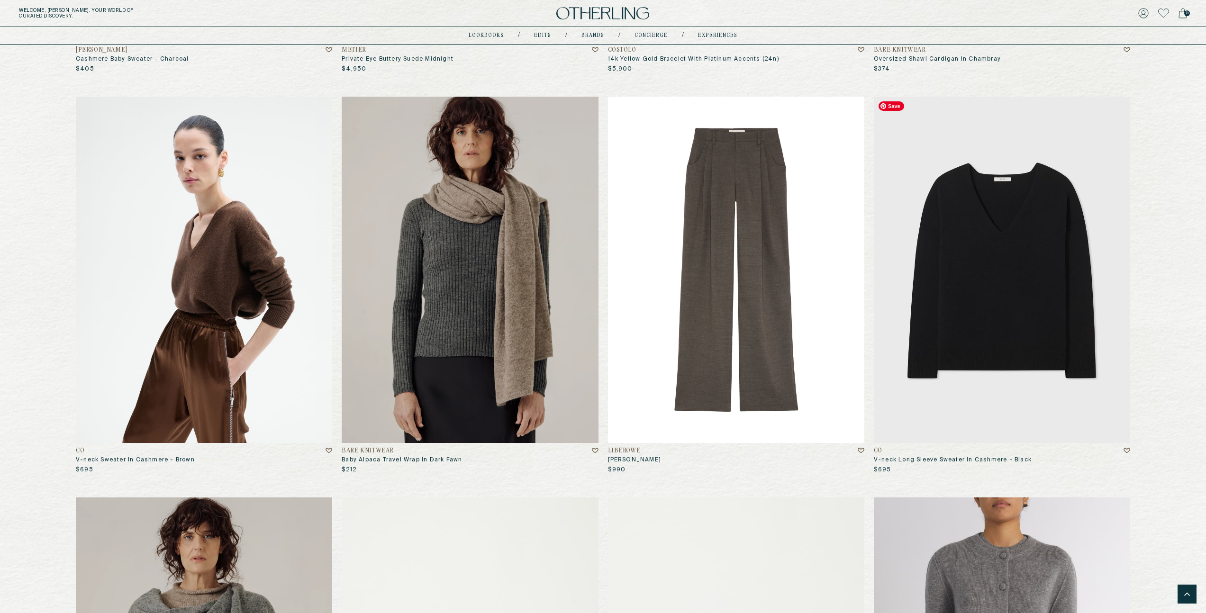
click at [1010, 261] on img at bounding box center [1002, 270] width 256 height 346
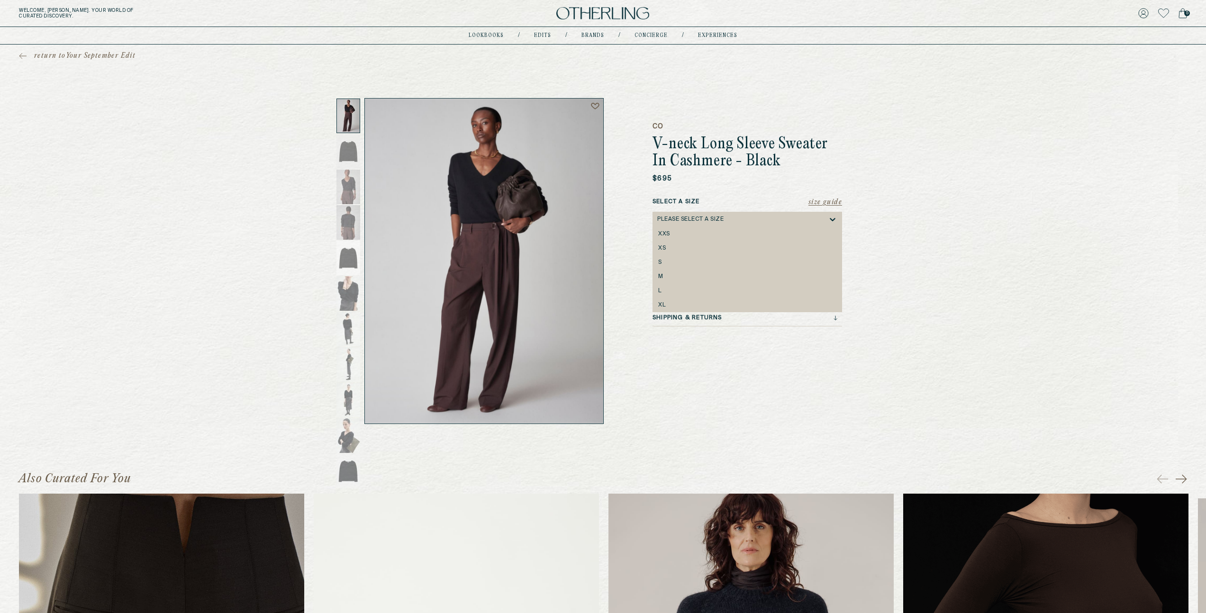
click at [833, 217] on icon at bounding box center [832, 219] width 9 height 9
click at [700, 257] on div "S" at bounding box center [746, 262] width 189 height 14
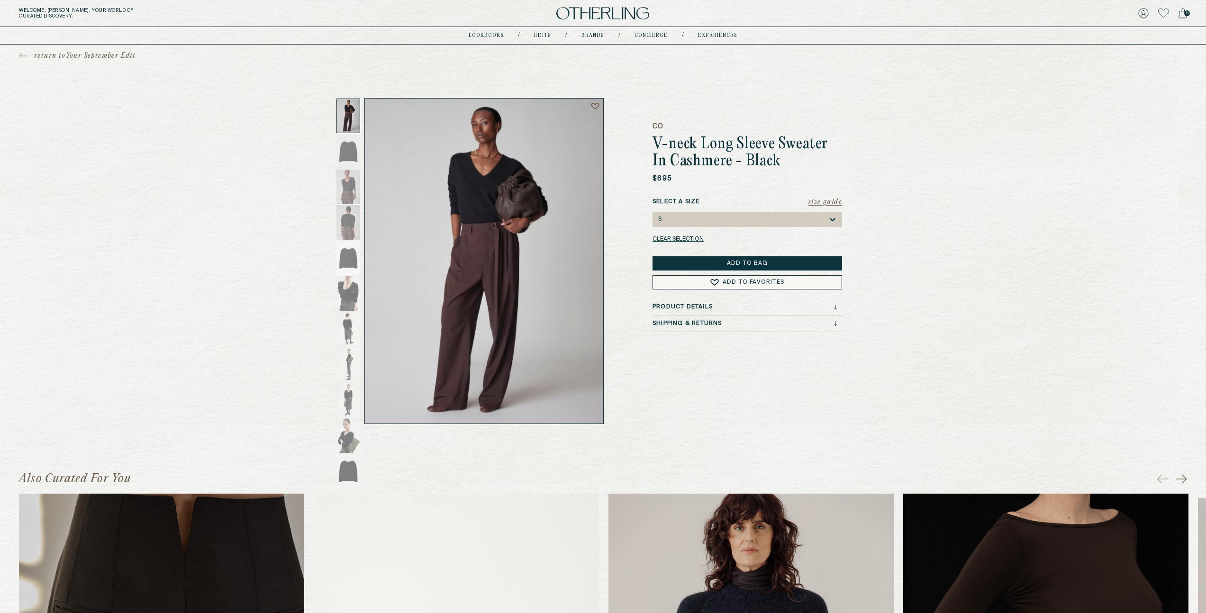
click at [733, 262] on button "Add to Bag" at bounding box center [746, 263] width 189 height 14
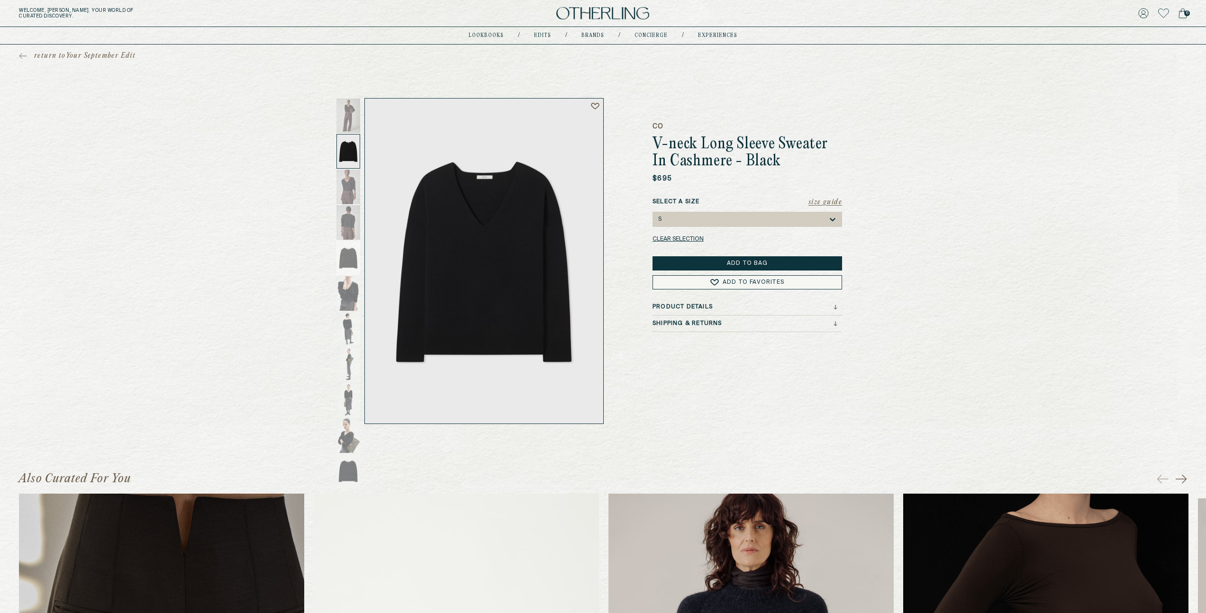
click at [47, 56] on span "return to Your September Edit" at bounding box center [84, 55] width 101 height 9
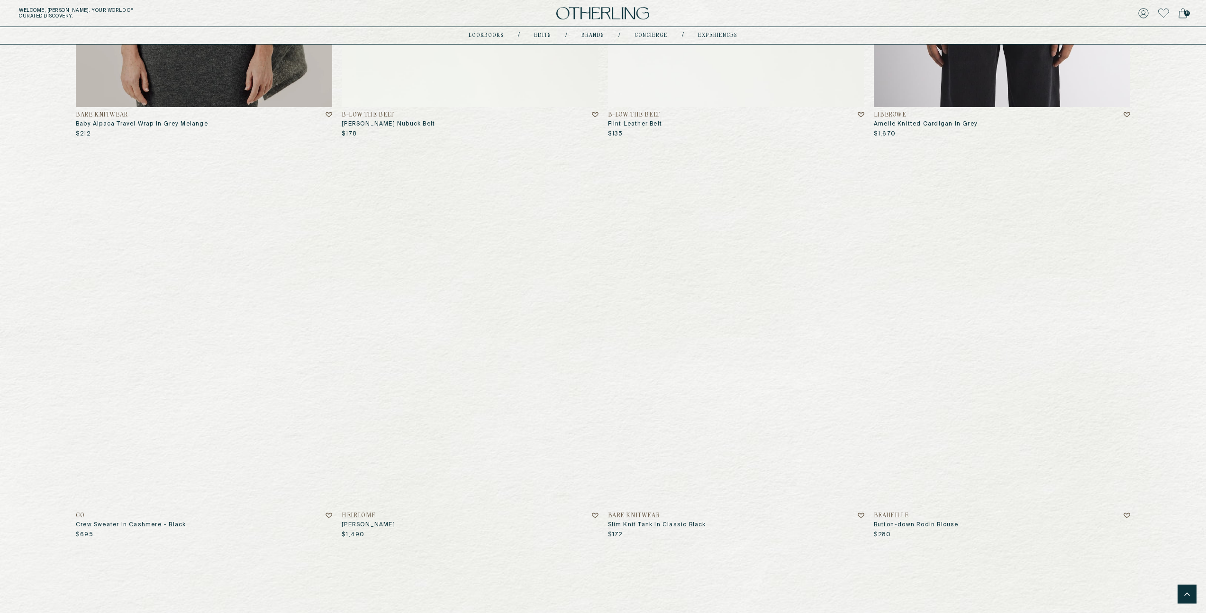
scroll to position [3631, 0]
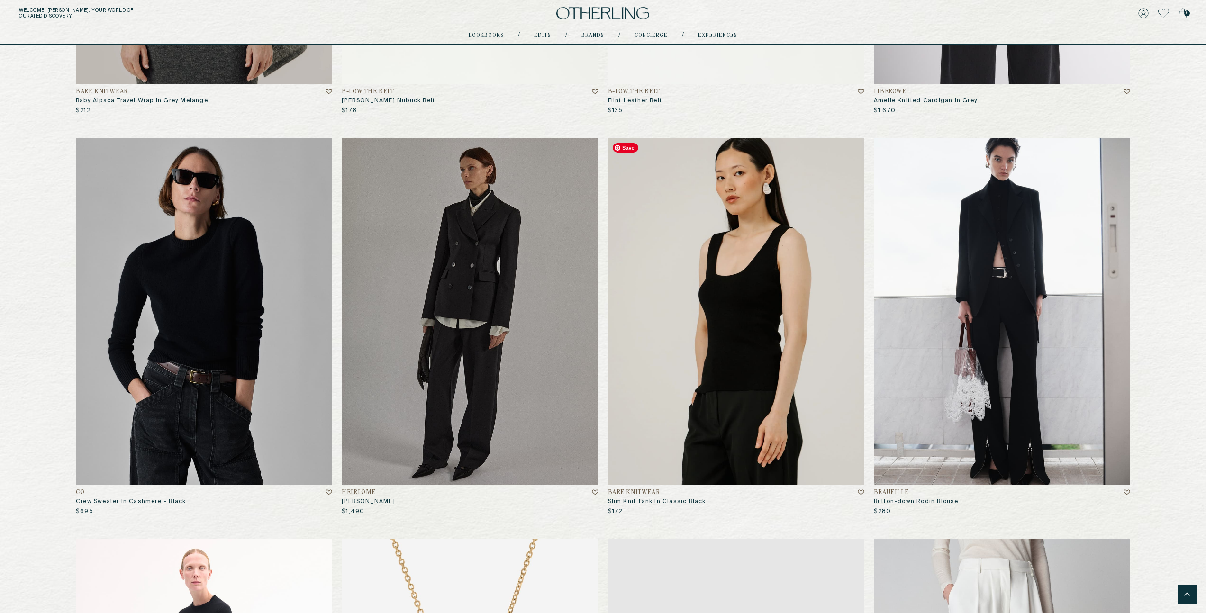
click at [760, 331] on img at bounding box center [736, 311] width 256 height 346
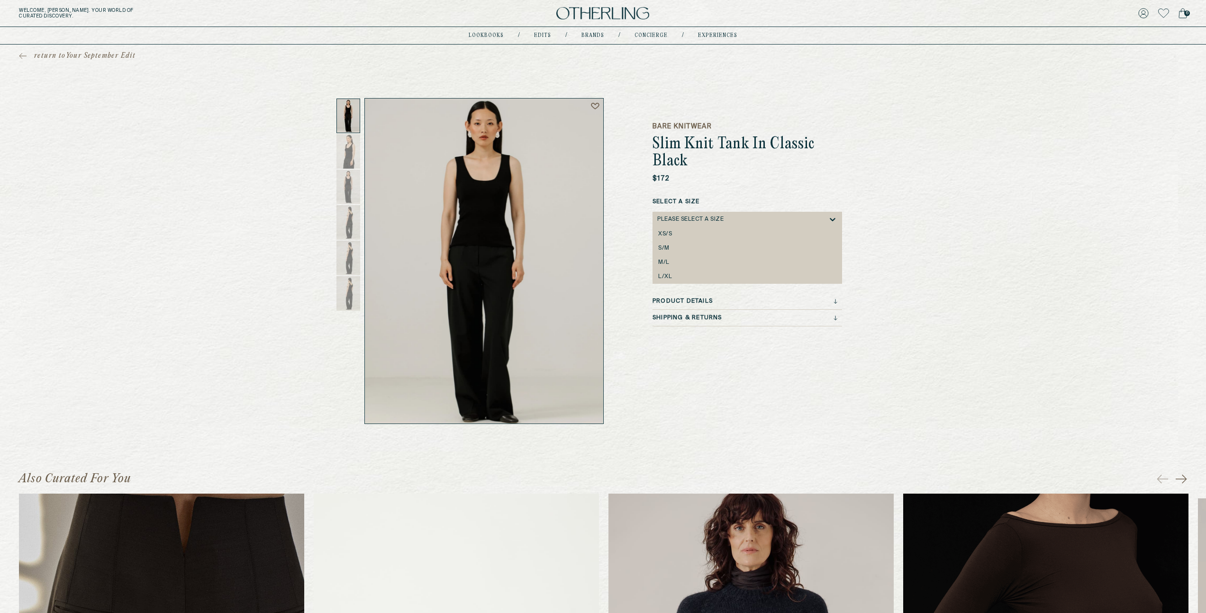
click at [756, 217] on div "Please select a Size" at bounding box center [742, 219] width 171 height 15
click at [707, 243] on div "S/M" at bounding box center [746, 248] width 189 height 14
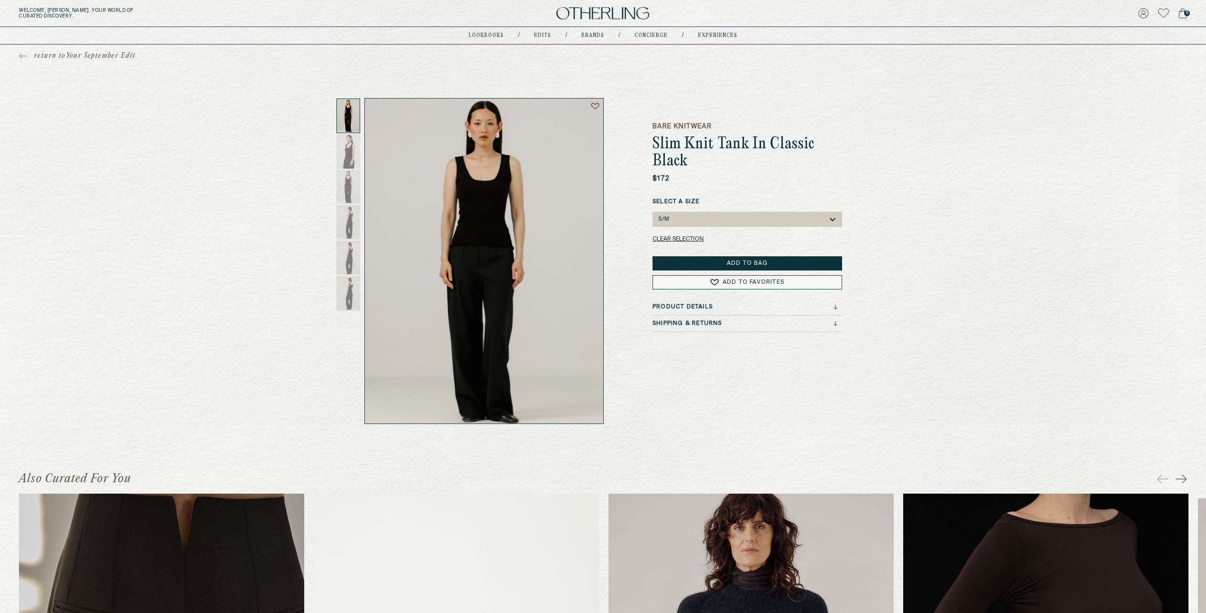
click at [710, 262] on button "Add to Bag" at bounding box center [746, 263] width 189 height 14
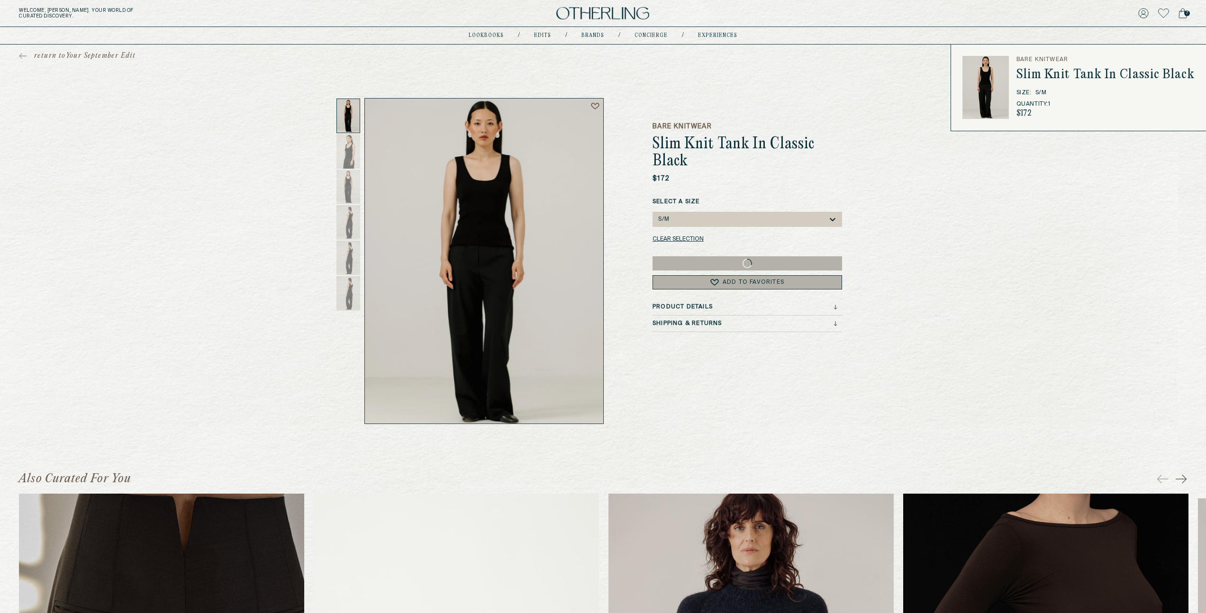
click at [72, 51] on span "return to Your September Edit" at bounding box center [84, 55] width 101 height 9
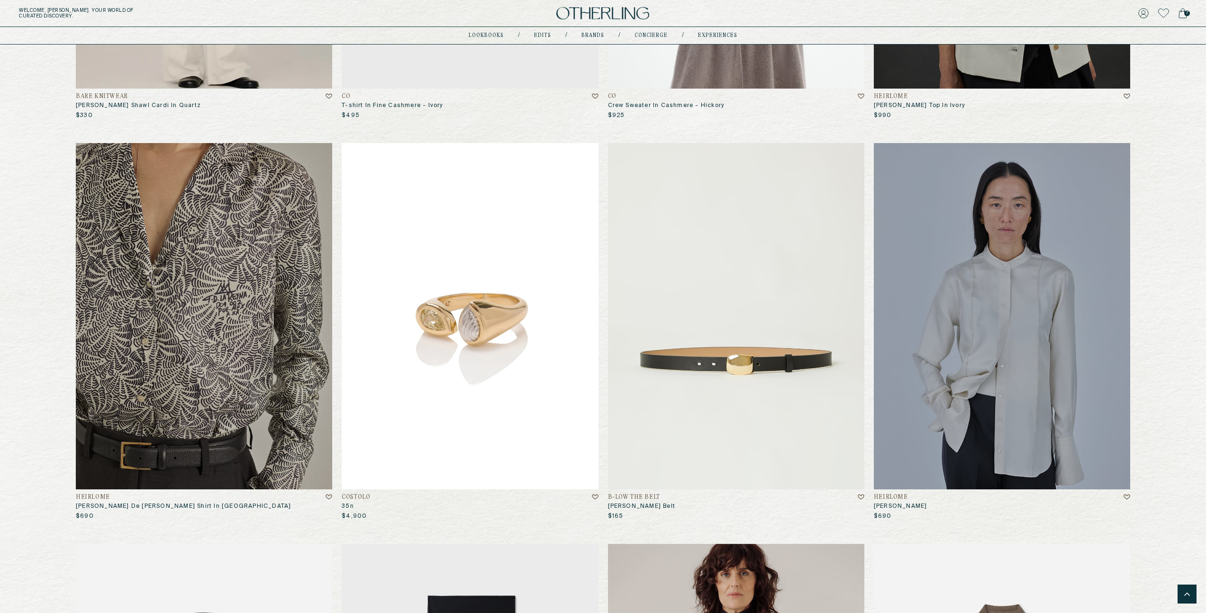
scroll to position [5230, 0]
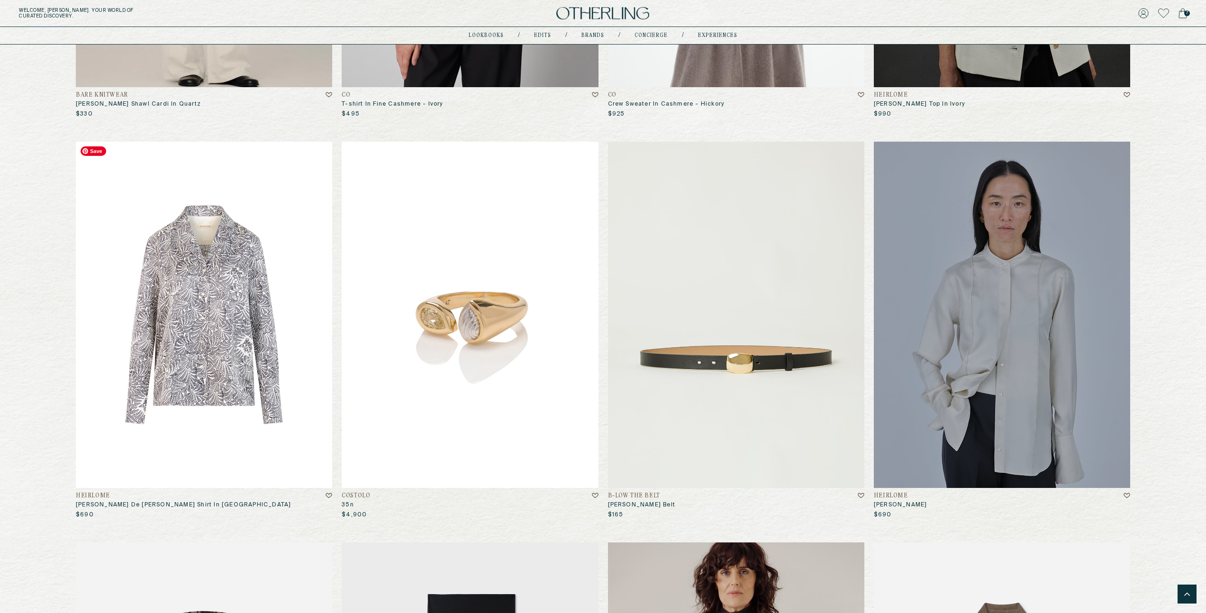
click at [197, 290] on img at bounding box center [204, 315] width 256 height 346
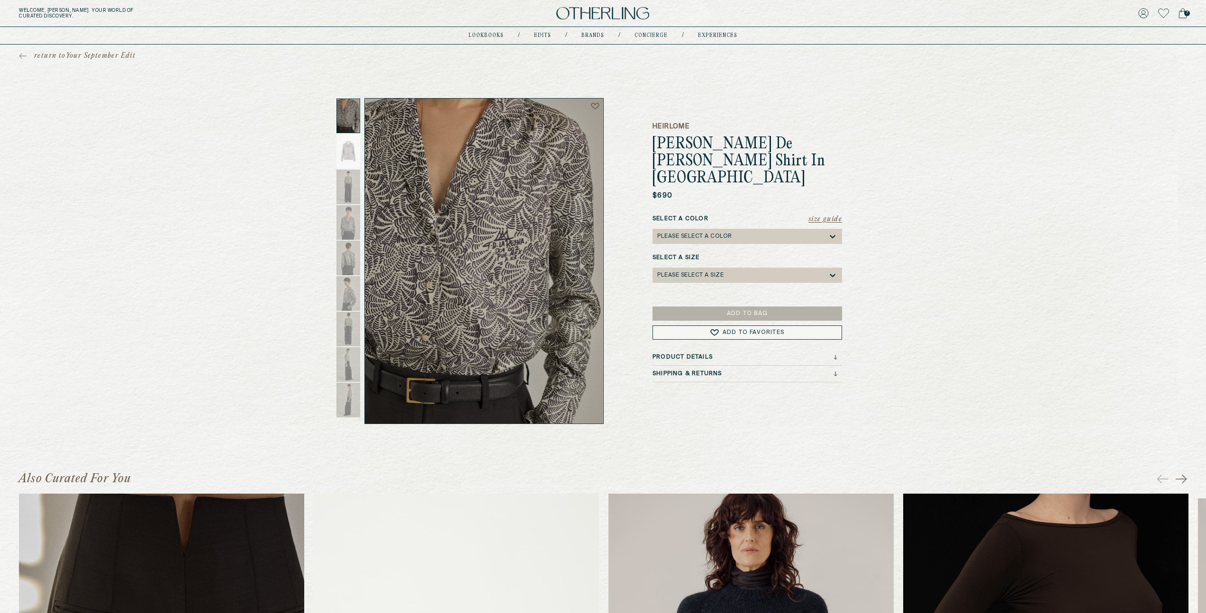
click at [831, 232] on icon at bounding box center [832, 236] width 9 height 9
click at [819, 244] on div "Ivory/Black" at bounding box center [746, 251] width 189 height 14
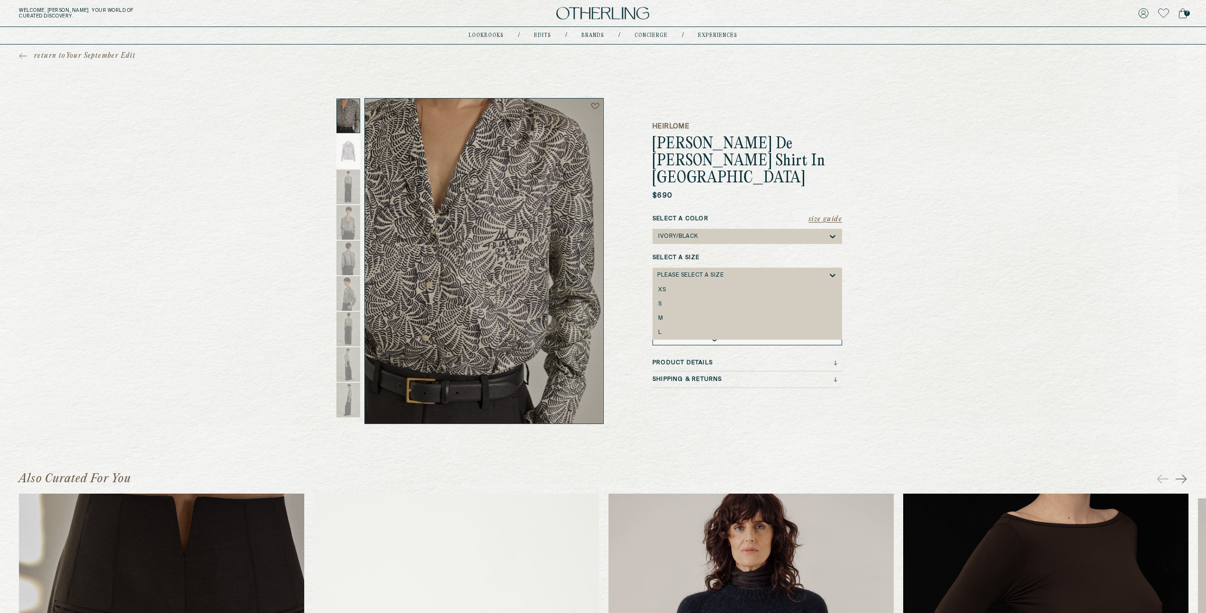
click at [831, 270] on icon at bounding box center [832, 274] width 9 height 9
click at [815, 301] on div "S" at bounding box center [747, 304] width 178 height 7
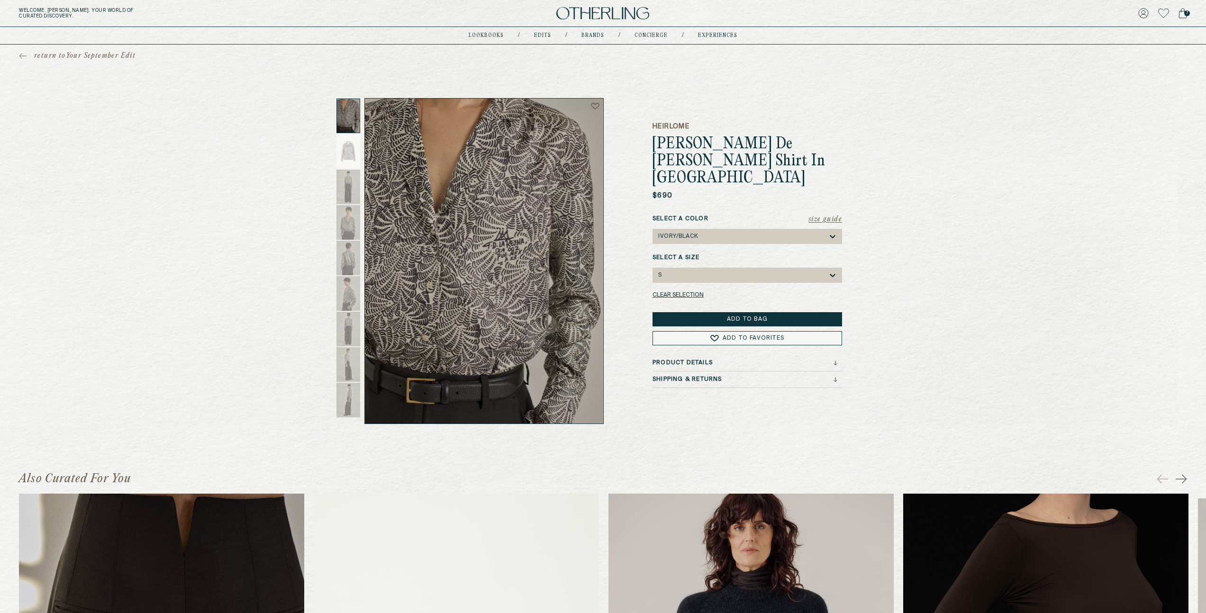
click at [801, 312] on button "Add to Bag" at bounding box center [746, 319] width 189 height 14
click at [78, 54] on span "return to Your September Edit" at bounding box center [84, 55] width 101 height 9
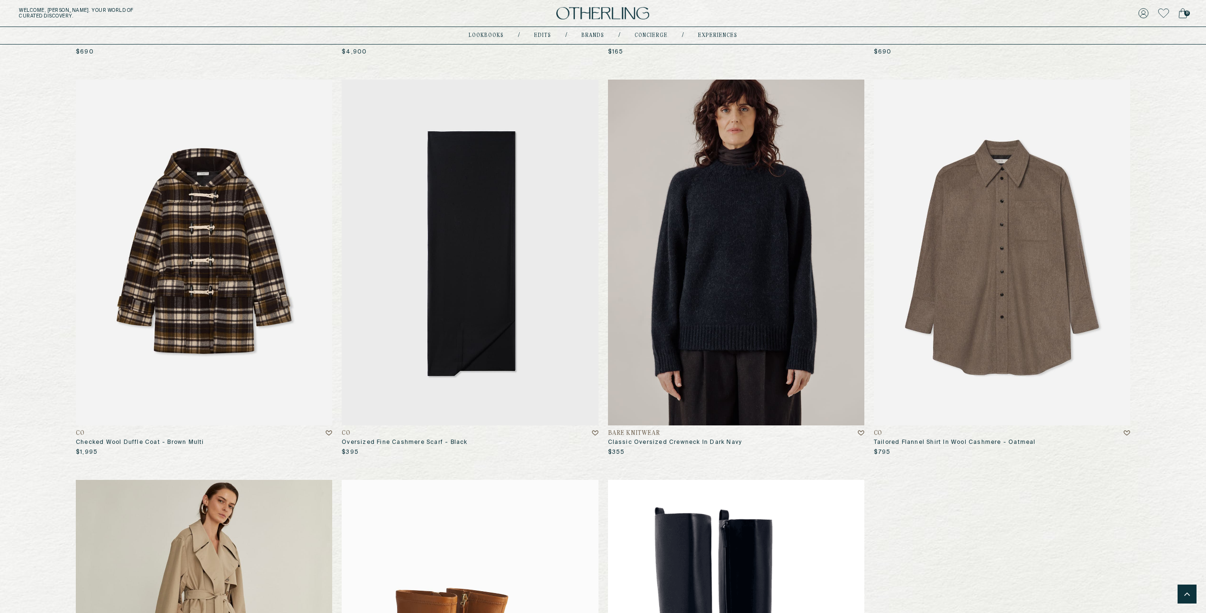
scroll to position [5691, 0]
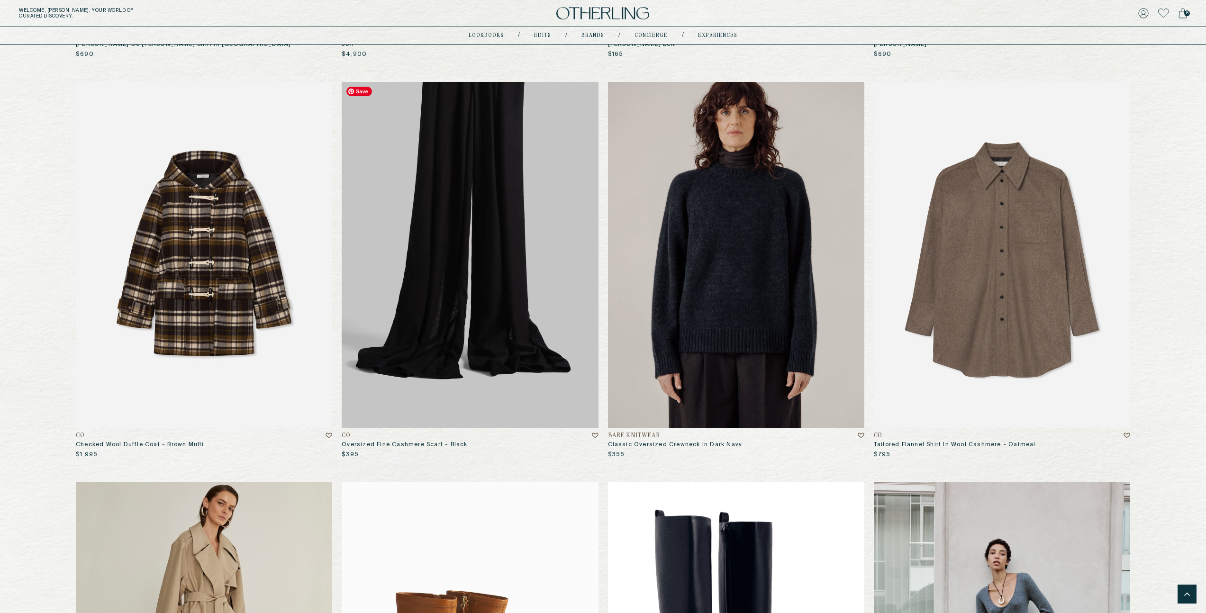
click at [478, 270] on img at bounding box center [470, 255] width 256 height 346
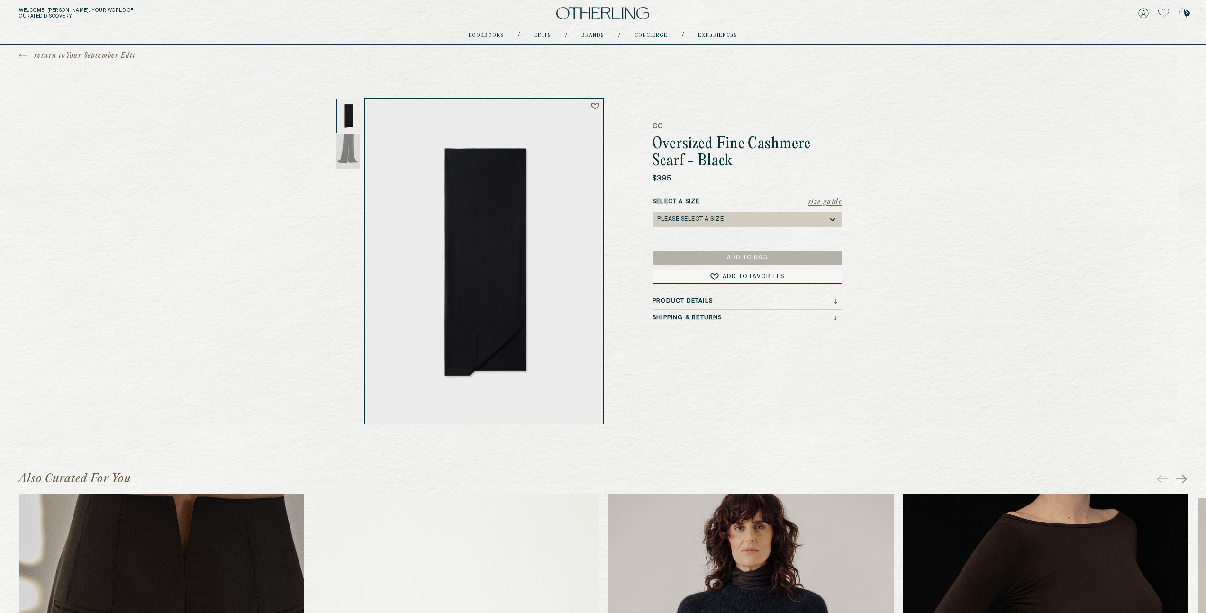
click at [748, 217] on div "Please select a Size" at bounding box center [742, 219] width 171 height 15
click at [735, 232] on div "One Size" at bounding box center [747, 234] width 178 height 7
click at [724, 260] on button "Add to Bag" at bounding box center [746, 263] width 189 height 14
click at [1185, 11] on span "9" at bounding box center [1187, 13] width 6 height 6
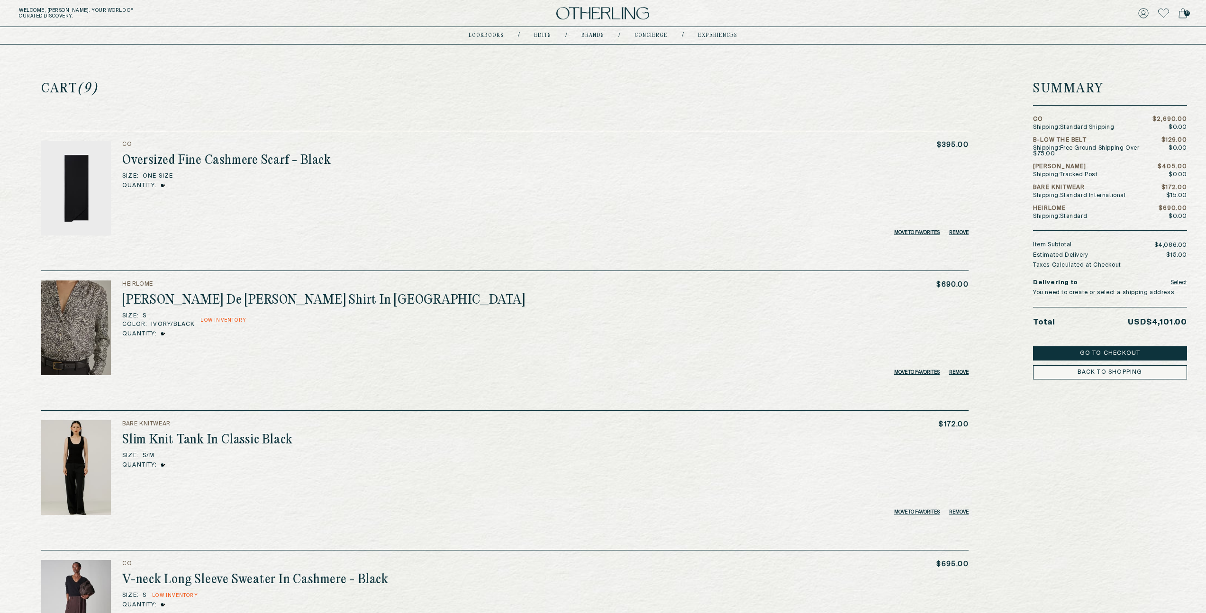
click at [1066, 346] on button "Go to Checkout" at bounding box center [1110, 353] width 154 height 14
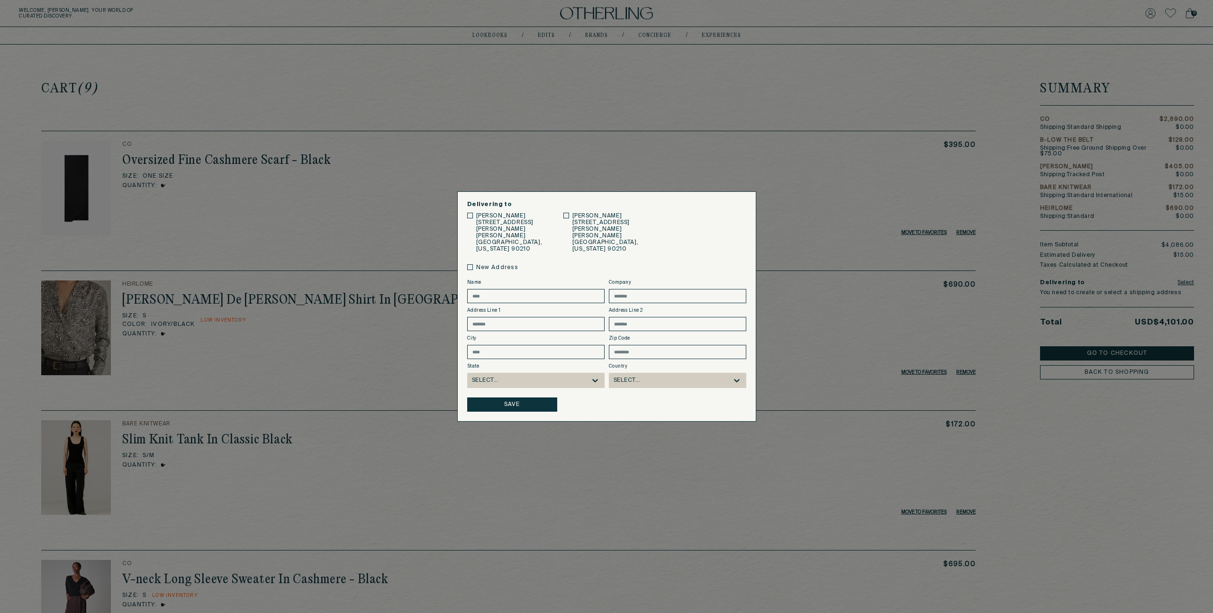
click at [522, 397] on button "Save" at bounding box center [512, 404] width 90 height 14
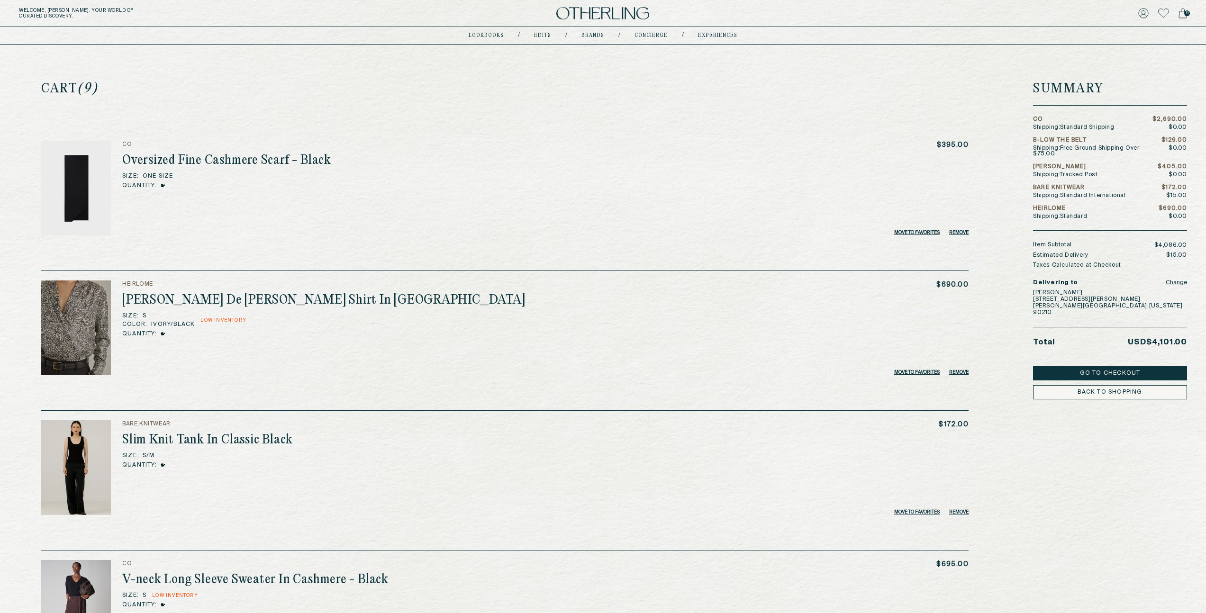
click at [1123, 366] on button "Go to Checkout" at bounding box center [1110, 373] width 154 height 14
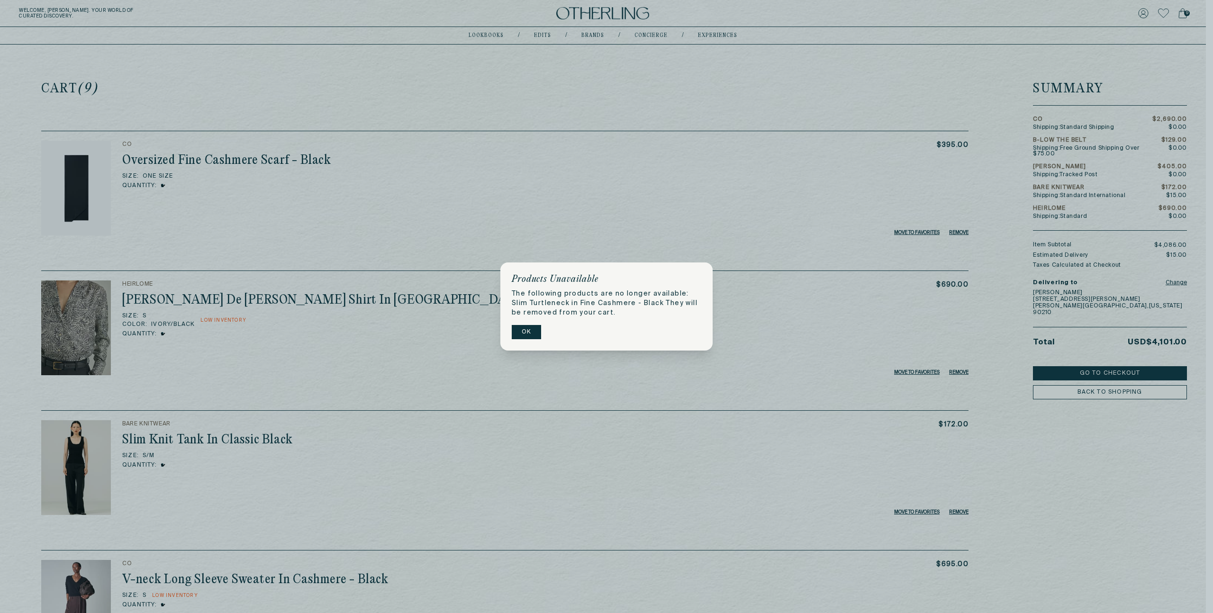
click at [520, 330] on button "OK" at bounding box center [526, 332] width 29 height 14
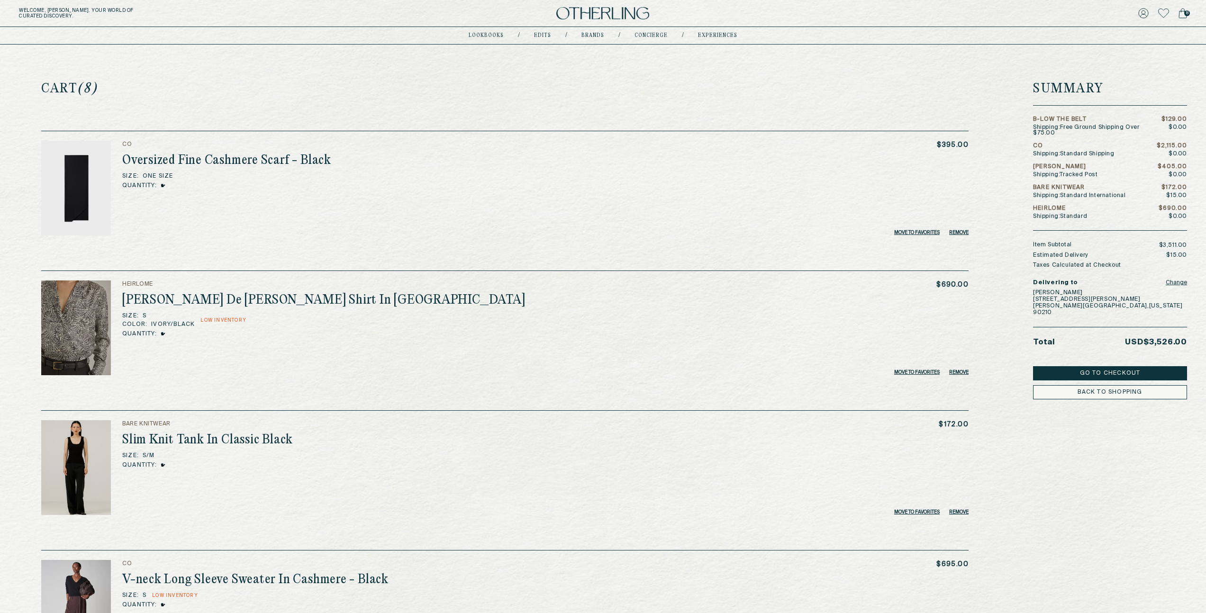
click at [1098, 366] on button "Go to Checkout" at bounding box center [1110, 373] width 154 height 14
